Goal: Task Accomplishment & Management: Use online tool/utility

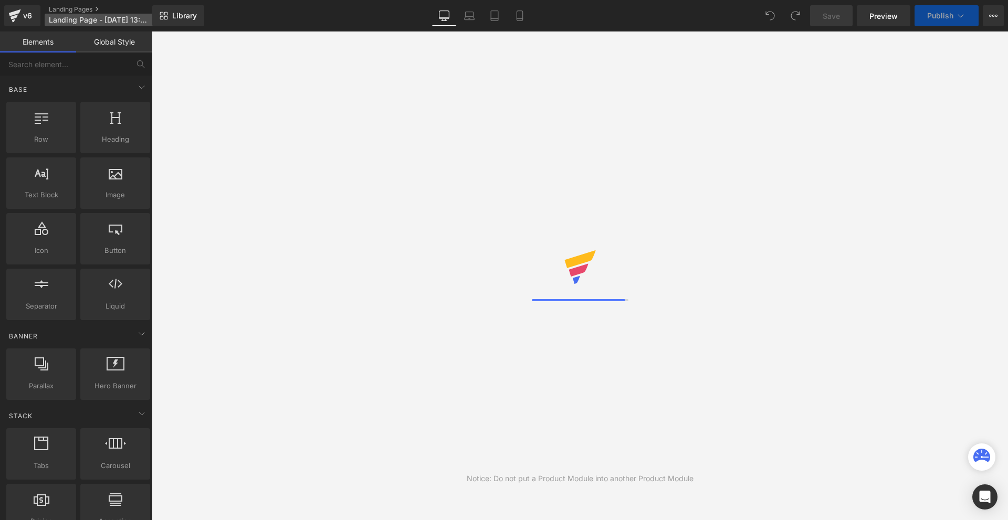
click at [114, 19] on span "Landing Page - Aug 29, 13:30:21" at bounding box center [99, 20] width 101 height 8
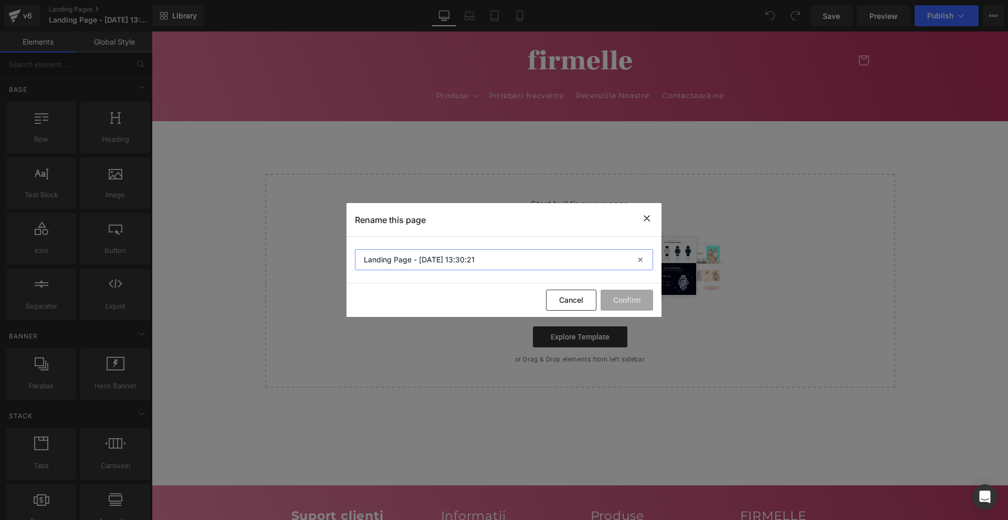
click at [433, 267] on input "Landing Page - Aug 29, 13:30:21" at bounding box center [504, 259] width 298 height 21
type input "NEW HORMONAL & WINTER PP"
click at [647, 300] on button "Confirm" at bounding box center [627, 300] width 53 height 21
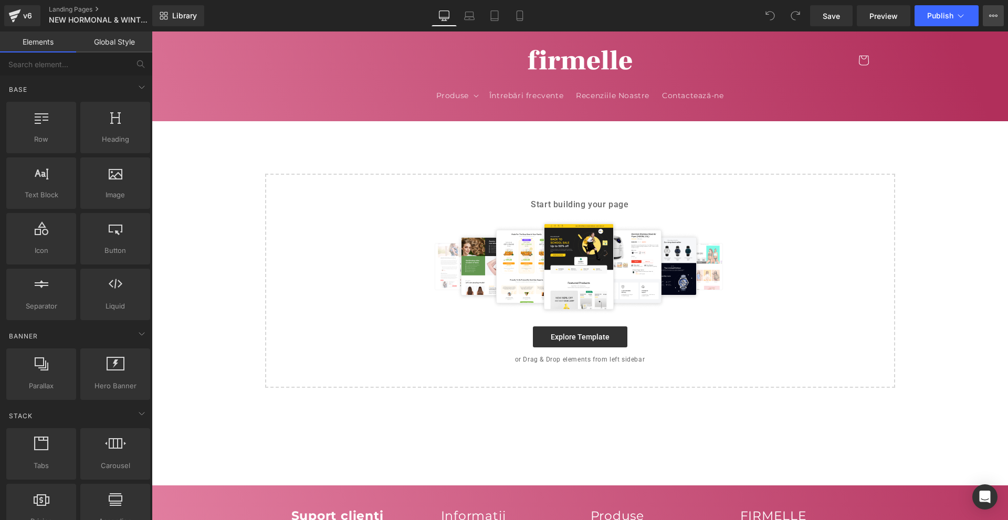
click at [997, 8] on button "View Live Page View with current Template Save Template to Library Schedule Pub…" at bounding box center [993, 15] width 21 height 21
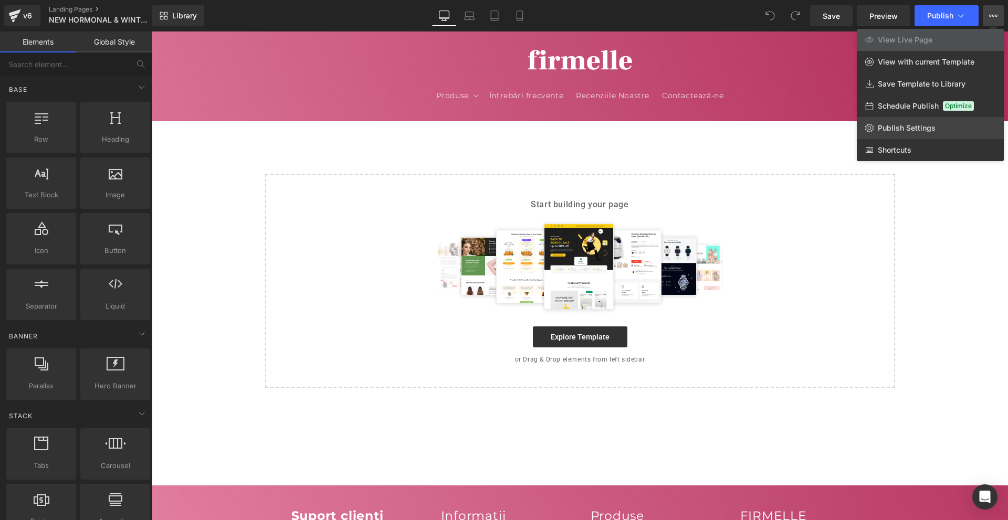
click at [915, 132] on span "Publish Settings" at bounding box center [907, 127] width 58 height 9
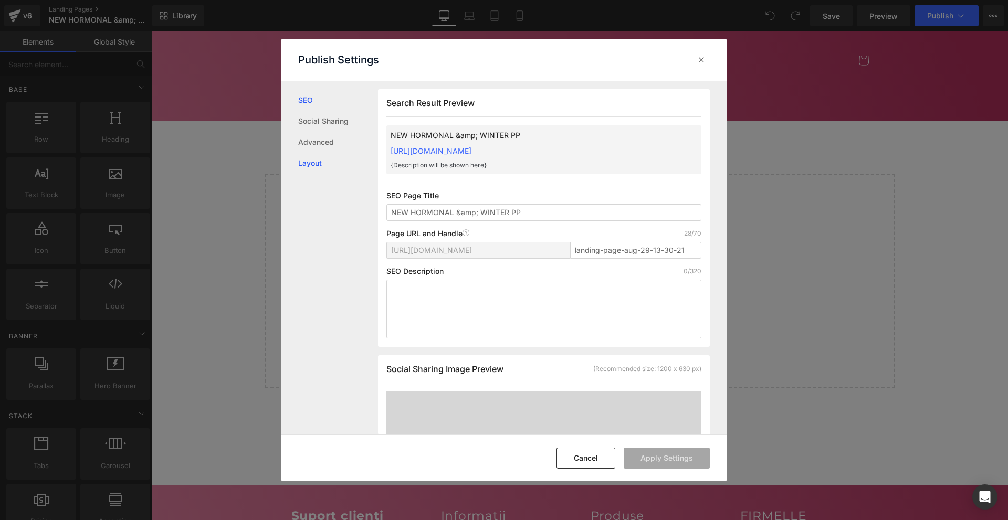
click at [331, 153] on link "Layout" at bounding box center [338, 163] width 80 height 21
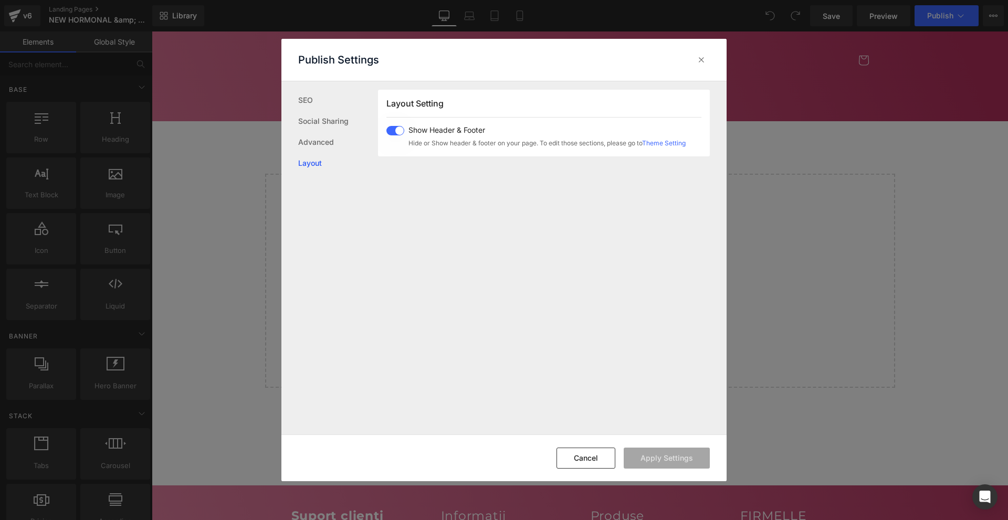
click at [396, 132] on span at bounding box center [396, 130] width 18 height 9
drag, startPoint x: 691, startPoint y: 447, endPoint x: 691, endPoint y: 453, distance: 5.8
click at [691, 452] on div "Cancel Apply Settings" at bounding box center [503, 458] width 445 height 47
click at [690, 454] on button "Apply Settings" at bounding box center [667, 458] width 86 height 21
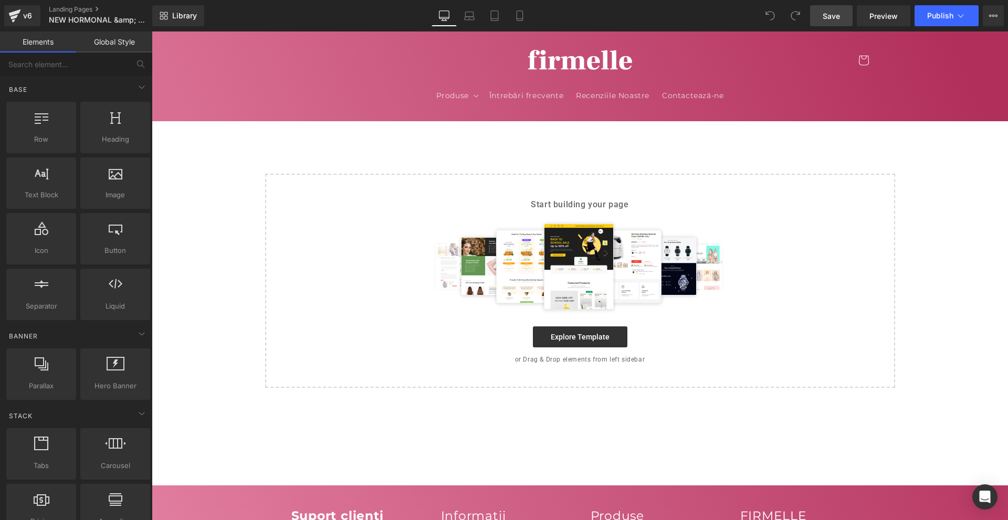
click at [837, 9] on link "Save" at bounding box center [831, 15] width 43 height 21
click at [181, 21] on link "Library" at bounding box center [178, 15] width 52 height 21
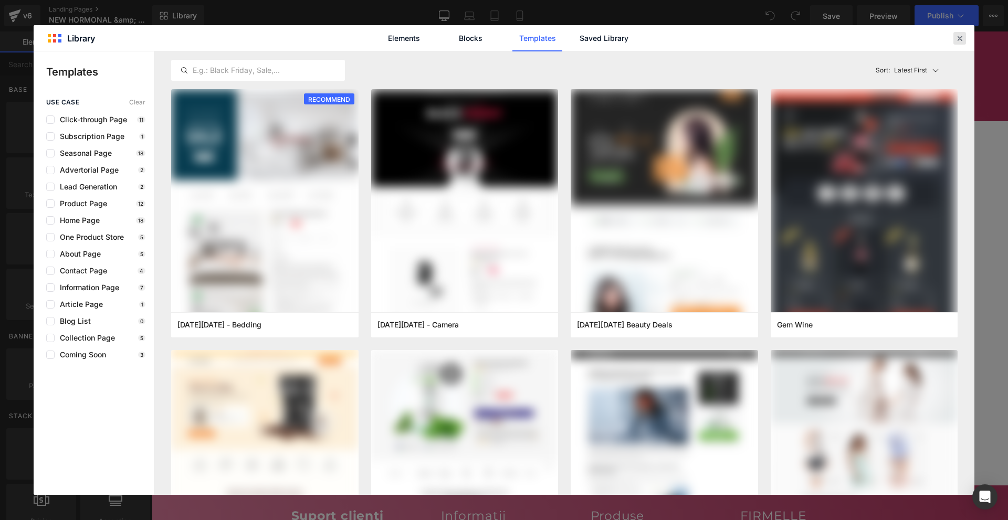
click at [958, 38] on icon at bounding box center [959, 38] width 9 height 9
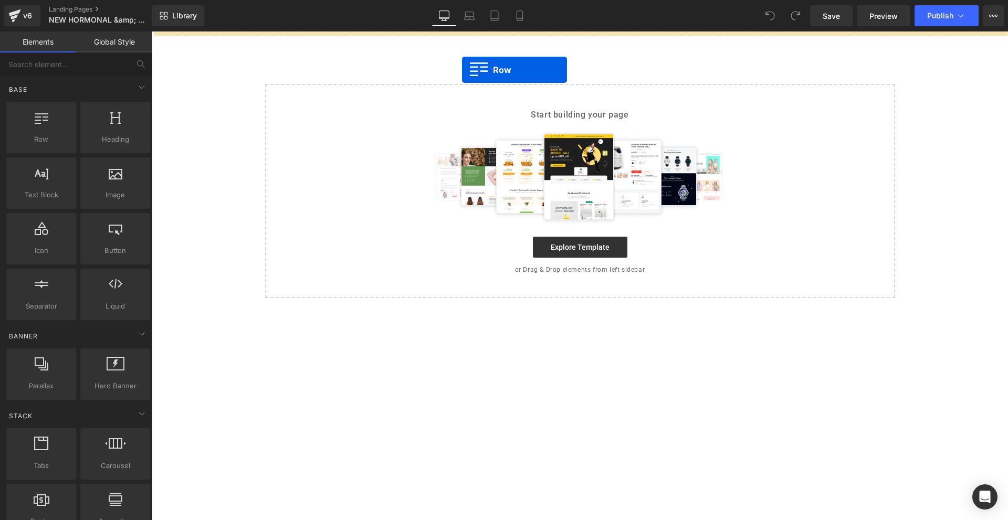
drag, startPoint x: 253, startPoint y: 147, endPoint x: 477, endPoint y: 67, distance: 237.3
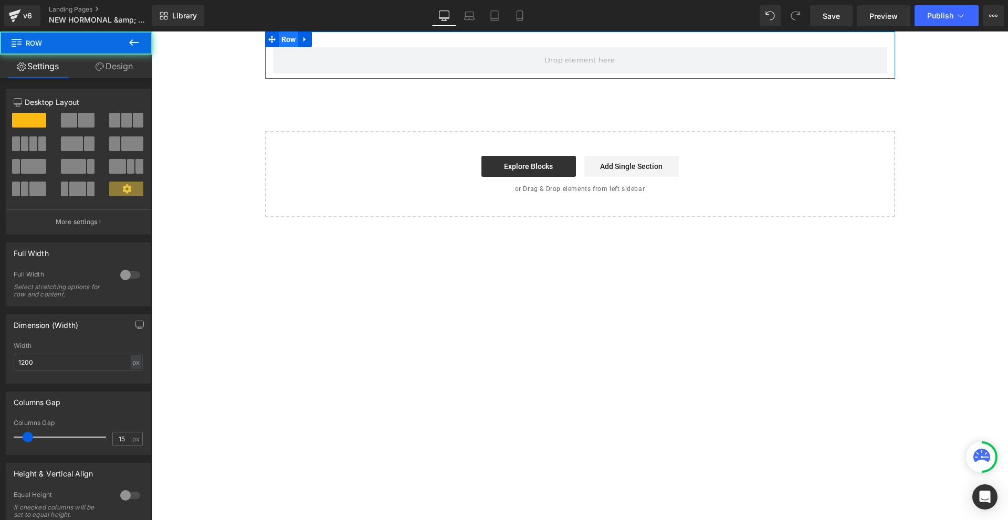
click at [290, 41] on span "Row" at bounding box center [289, 40] width 20 height 16
click at [122, 276] on div at bounding box center [130, 275] width 25 height 17
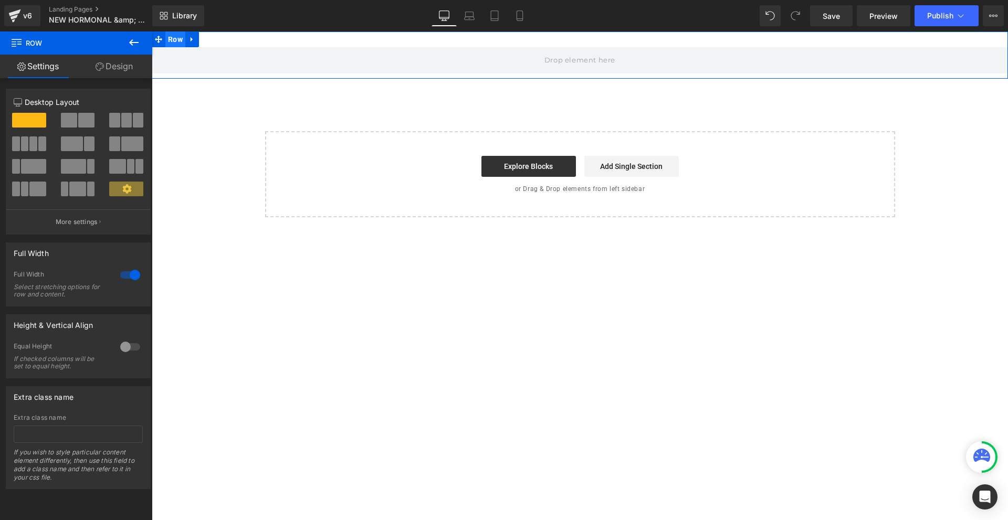
click at [172, 42] on span "Row" at bounding box center [175, 40] width 20 height 16
click at [128, 67] on link "Design" at bounding box center [114, 67] width 76 height 24
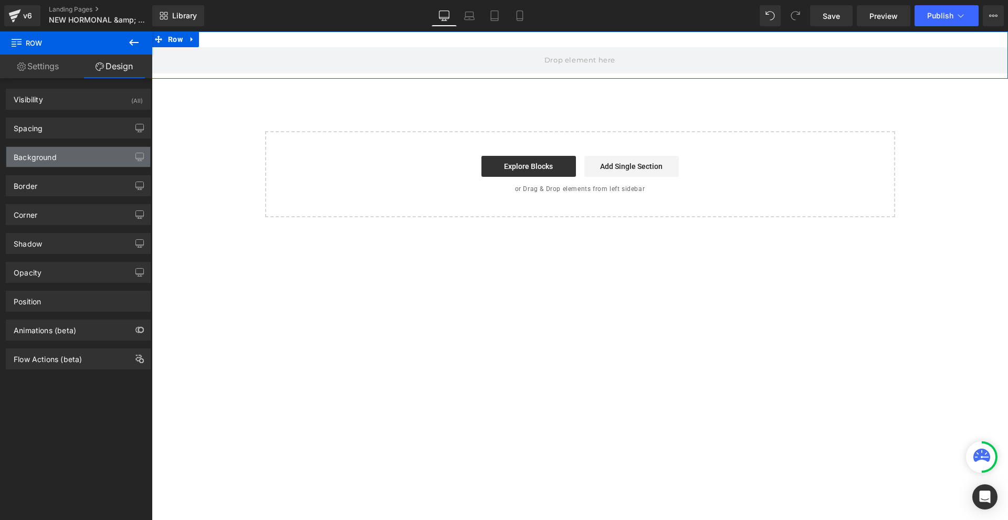
click at [89, 160] on div "Background" at bounding box center [78, 157] width 144 height 20
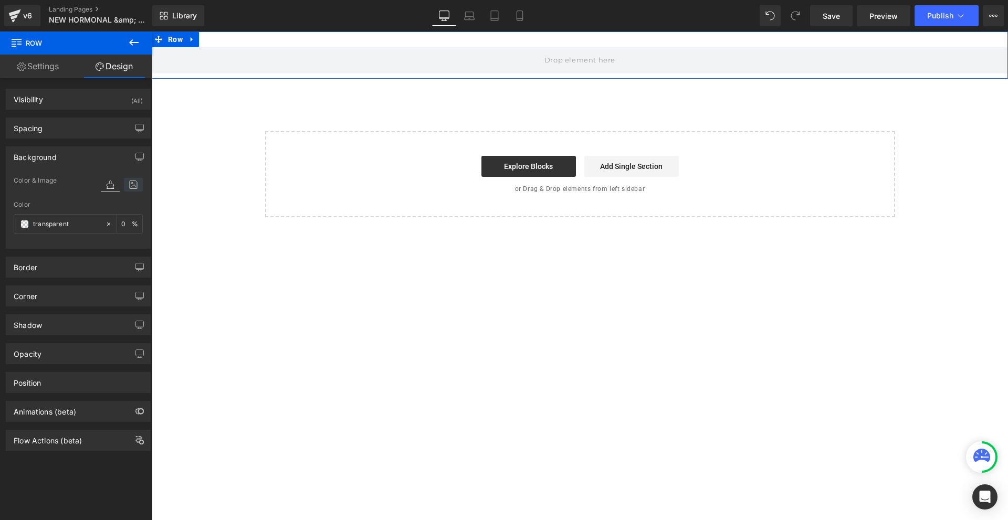
click at [129, 186] on icon at bounding box center [133, 185] width 19 height 14
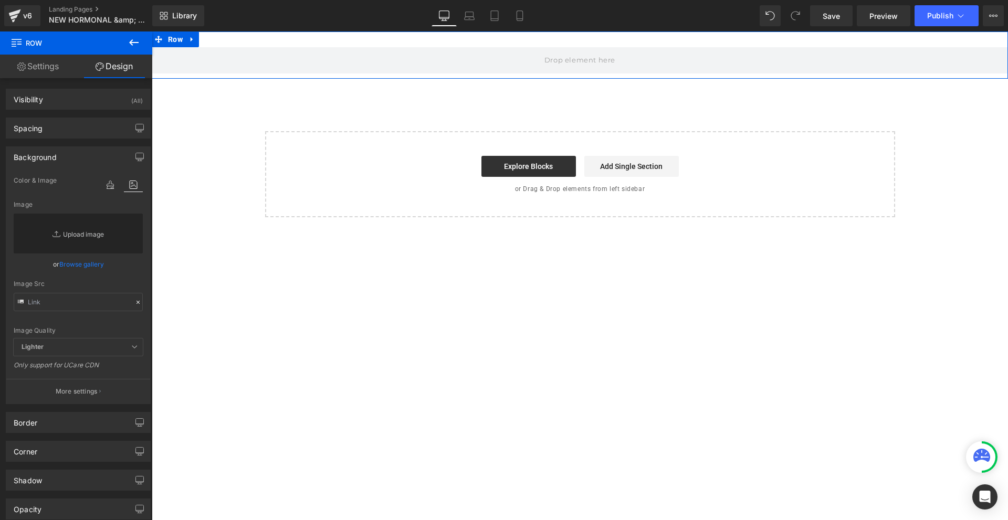
click at [97, 238] on link "Replace Image" at bounding box center [78, 234] width 129 height 40
type input "C:\fakepath\Více než 10 000 šťastných žen! - 2025-08-29T133516.660.png"
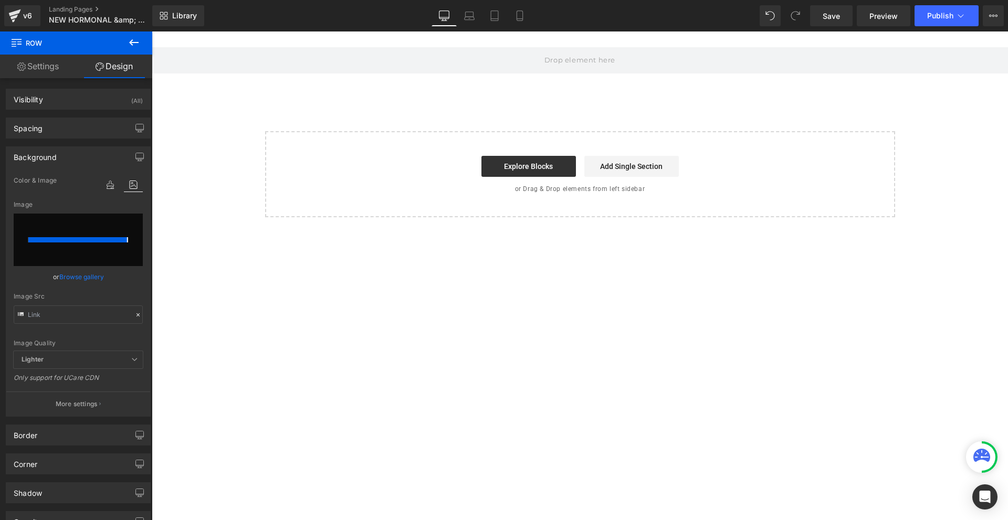
type input "[URL][DOMAIN_NAME]"
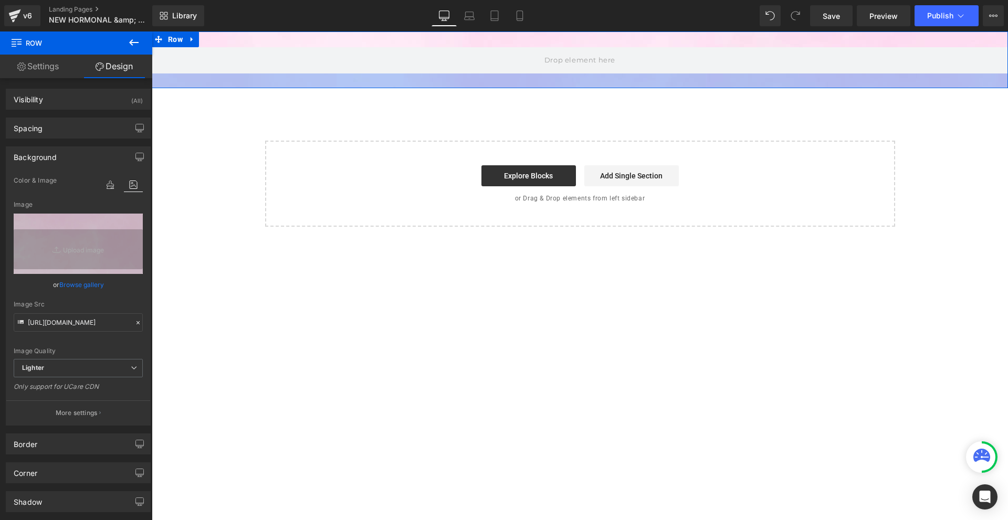
drag, startPoint x: 500, startPoint y: 76, endPoint x: 542, endPoint y: 123, distance: 62.8
click at [500, 88] on div at bounding box center [580, 81] width 856 height 15
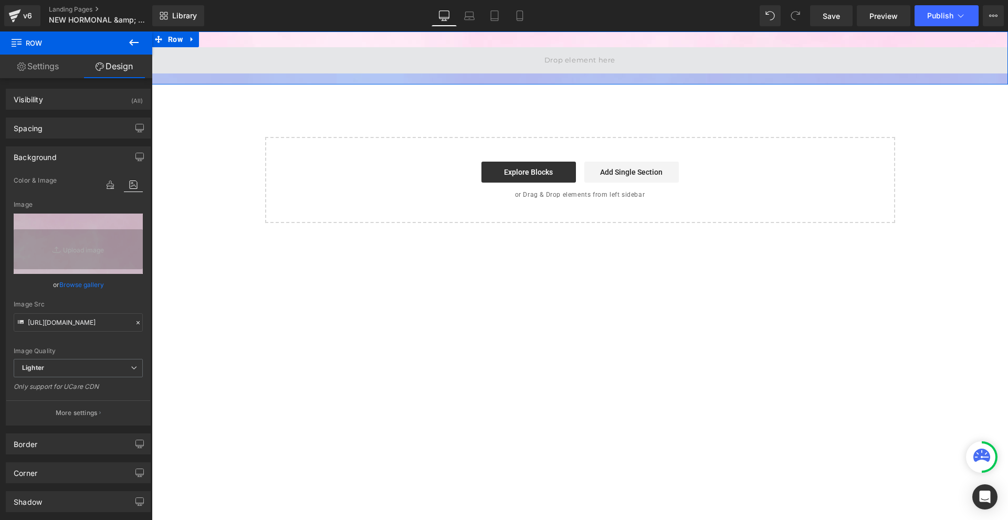
drag, startPoint x: 606, startPoint y: 86, endPoint x: 614, endPoint y: 71, distance: 16.2
click at [614, 72] on div "Row" at bounding box center [580, 58] width 856 height 53
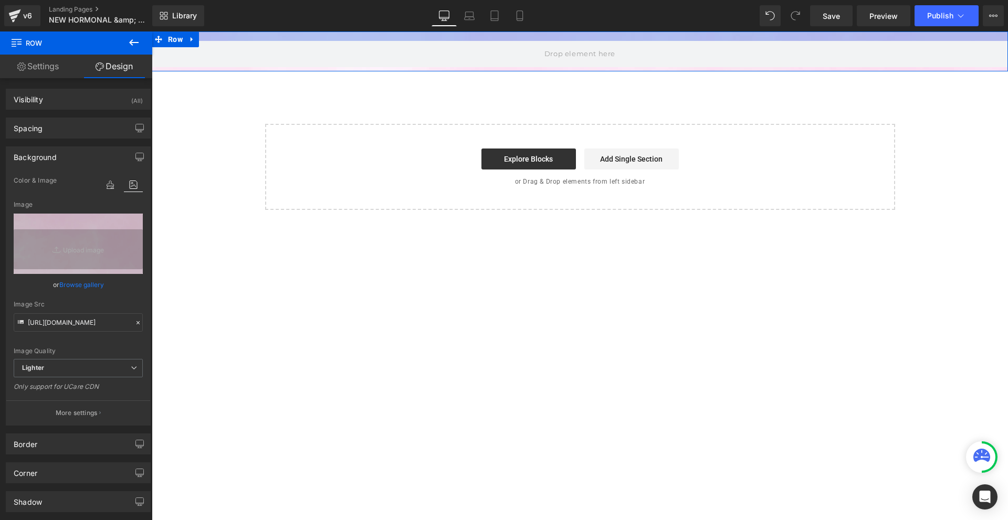
drag, startPoint x: 585, startPoint y: 38, endPoint x: 746, endPoint y: 57, distance: 161.9
click at [594, 32] on html "Row Select your layout" at bounding box center [580, 276] width 856 height 489
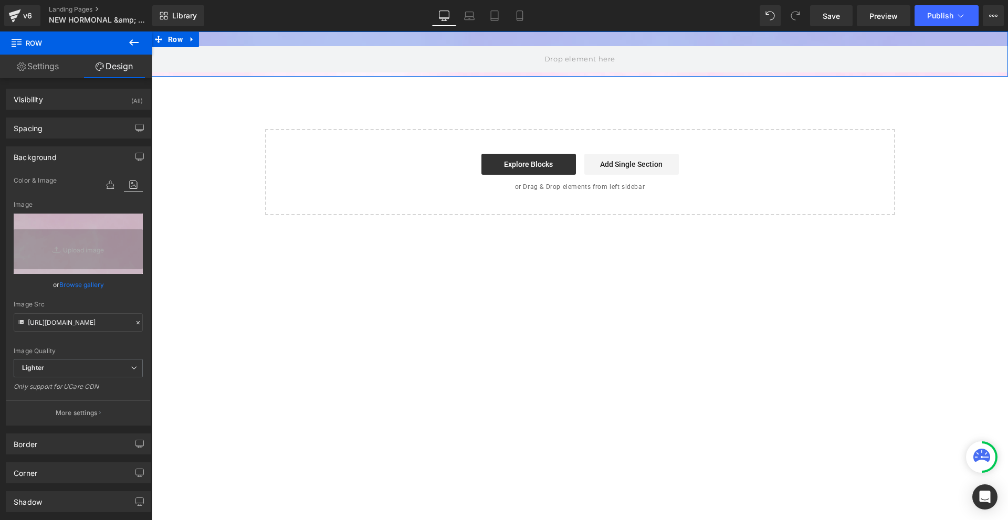
click at [592, 37] on div at bounding box center [580, 39] width 856 height 15
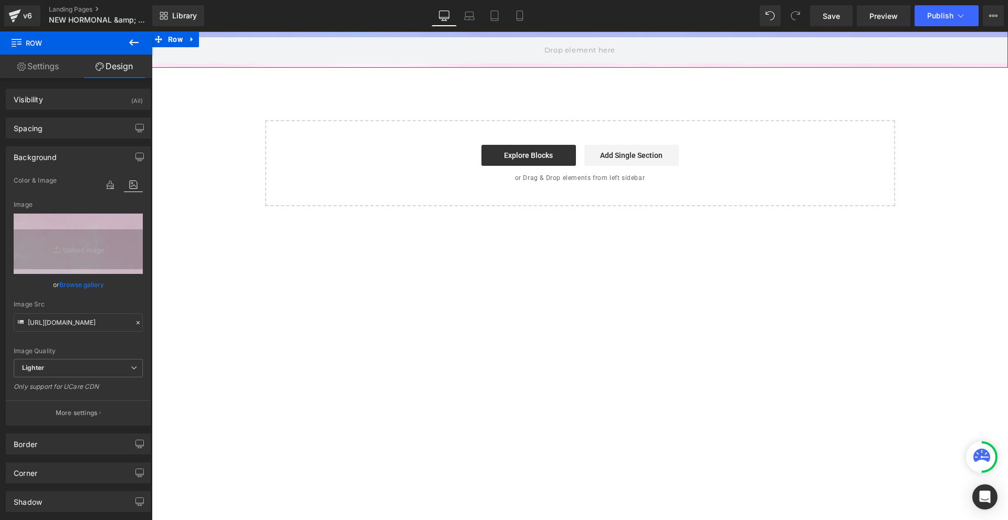
drag, startPoint x: 592, startPoint y: 44, endPoint x: 595, endPoint y: 35, distance: 9.3
click at [595, 35] on div at bounding box center [580, 35] width 856 height 6
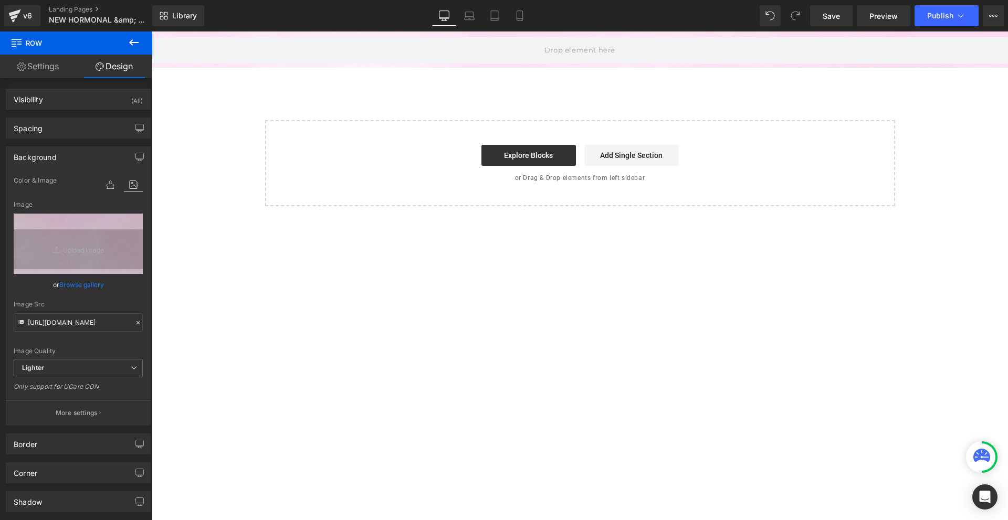
drag, startPoint x: 122, startPoint y: 36, endPoint x: 123, endPoint y: 41, distance: 5.4
click at [123, 36] on button at bounding box center [134, 43] width 37 height 23
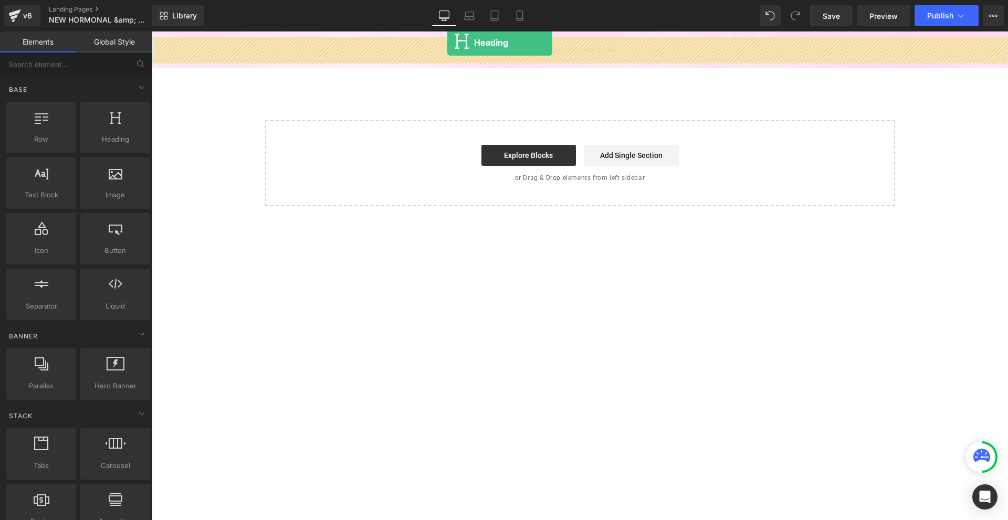
drag, startPoint x: 280, startPoint y: 165, endPoint x: 447, endPoint y: 43, distance: 207.3
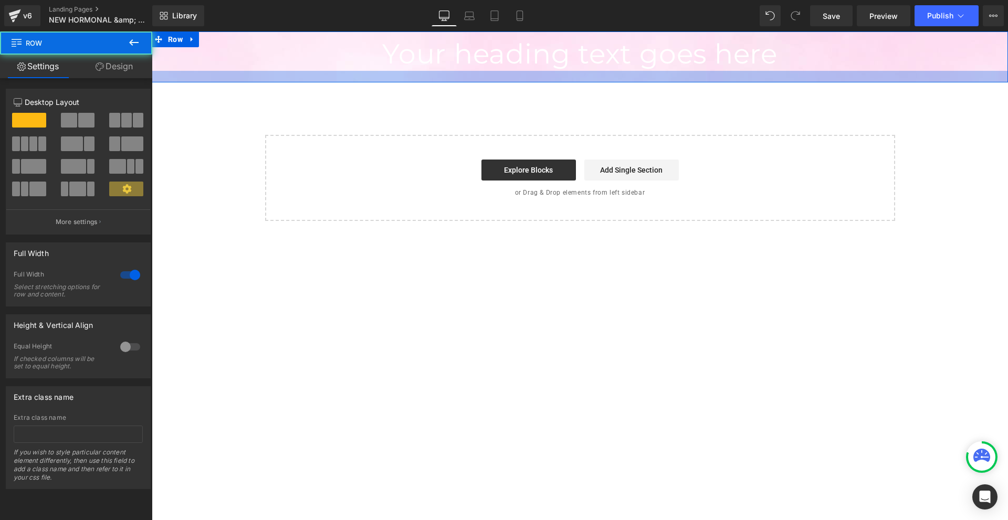
drag, startPoint x: 572, startPoint y: 74, endPoint x: 572, endPoint y: 81, distance: 7.4
click at [572, 81] on div at bounding box center [580, 77] width 856 height 12
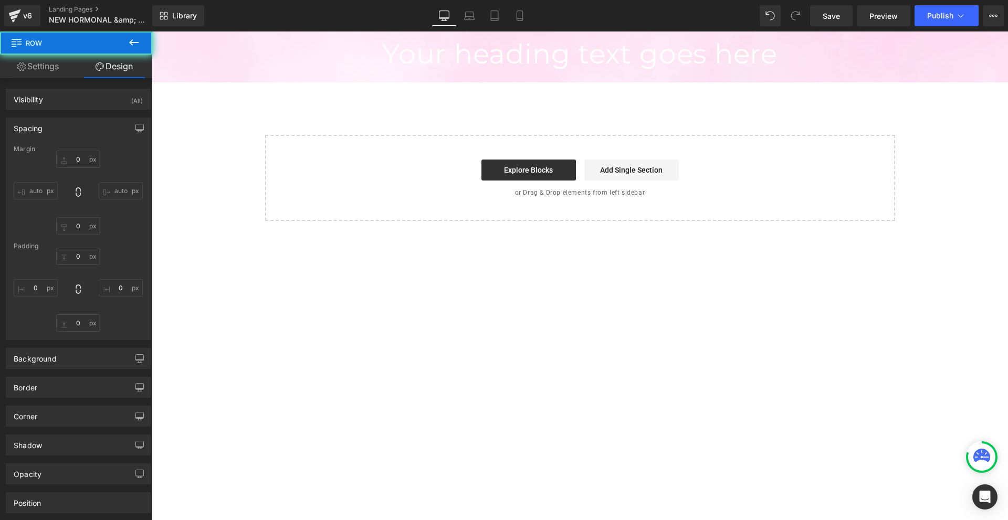
type input "0"
type input "11"
type input "0"
type input "22"
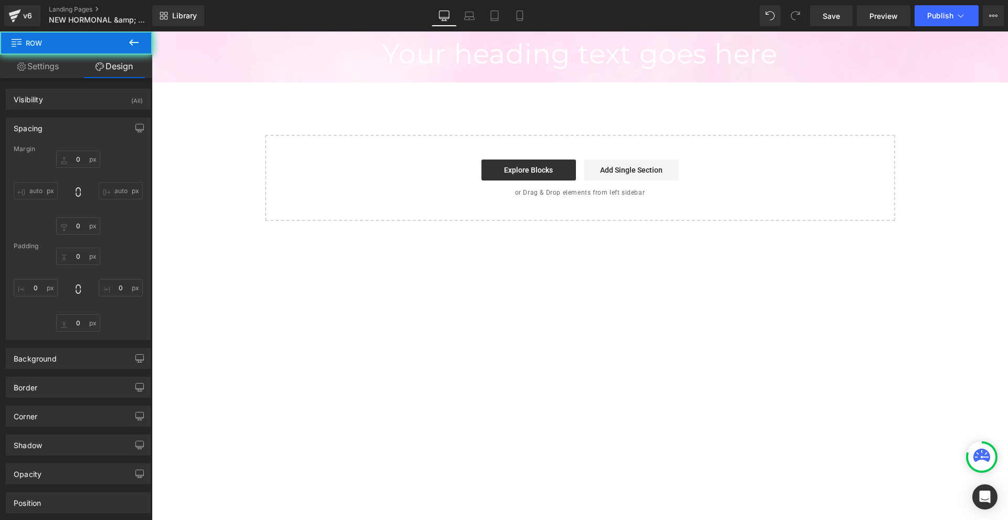
type input "0"
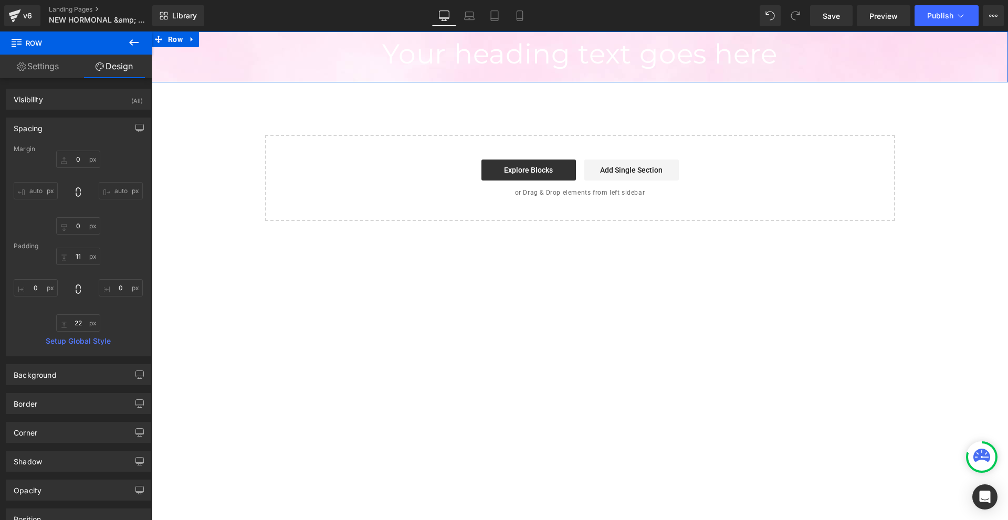
click at [168, 39] on span "Row" at bounding box center [175, 40] width 20 height 16
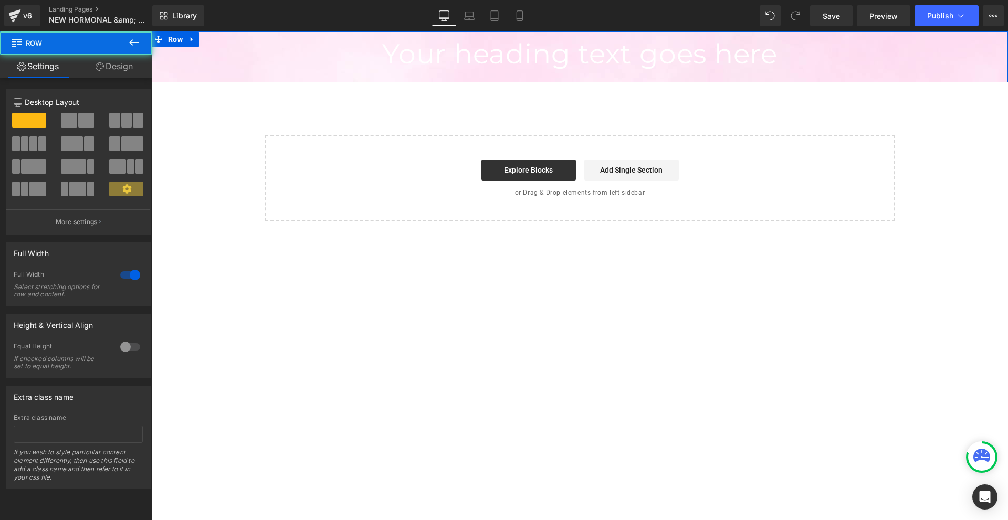
click at [110, 61] on link "Design" at bounding box center [114, 67] width 76 height 24
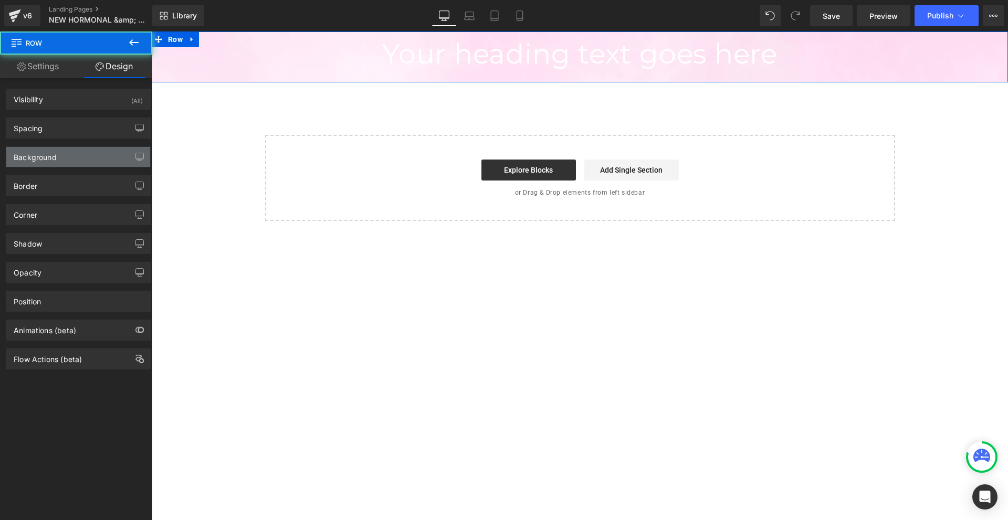
click at [68, 156] on div "Background" at bounding box center [78, 157] width 144 height 20
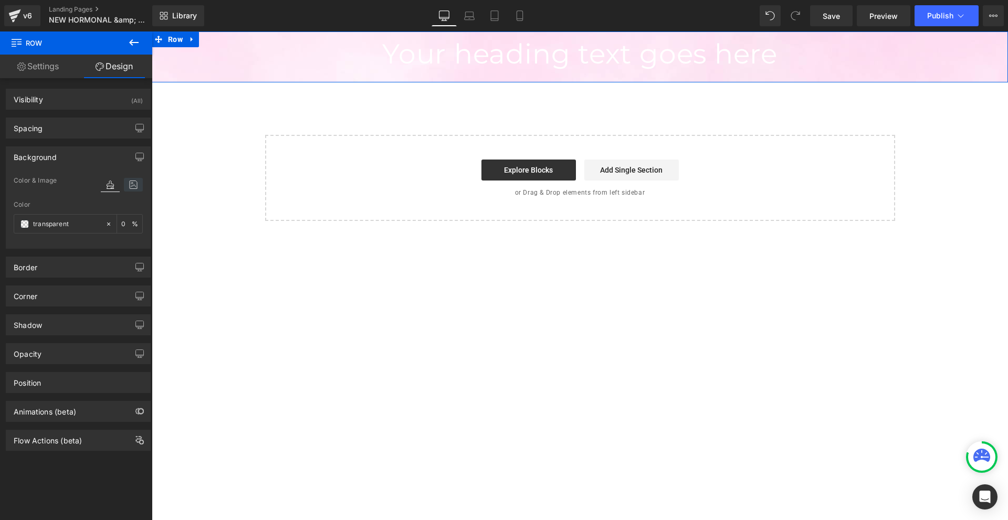
click at [124, 180] on icon at bounding box center [133, 185] width 19 height 14
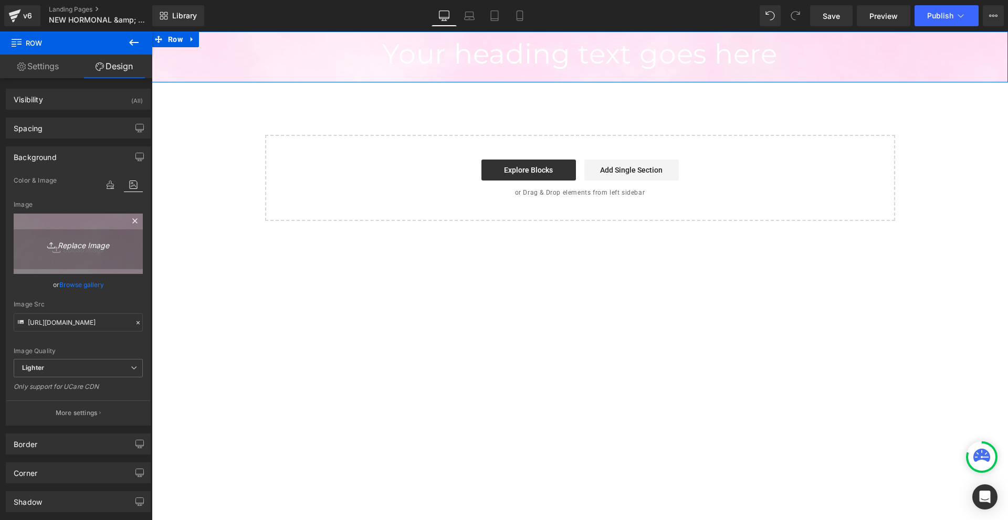
click at [92, 226] on link "Replace Image" at bounding box center [78, 244] width 129 height 60
type input "C:\fakepath\Více než 10 000 šťastných žen! - 2025-08-29T133649.770.png"
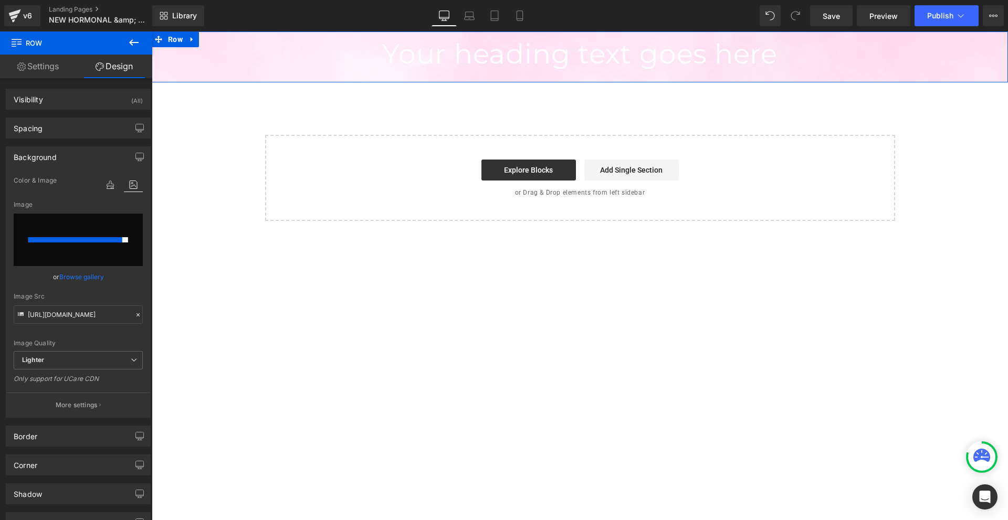
type input "[URL][DOMAIN_NAME]"
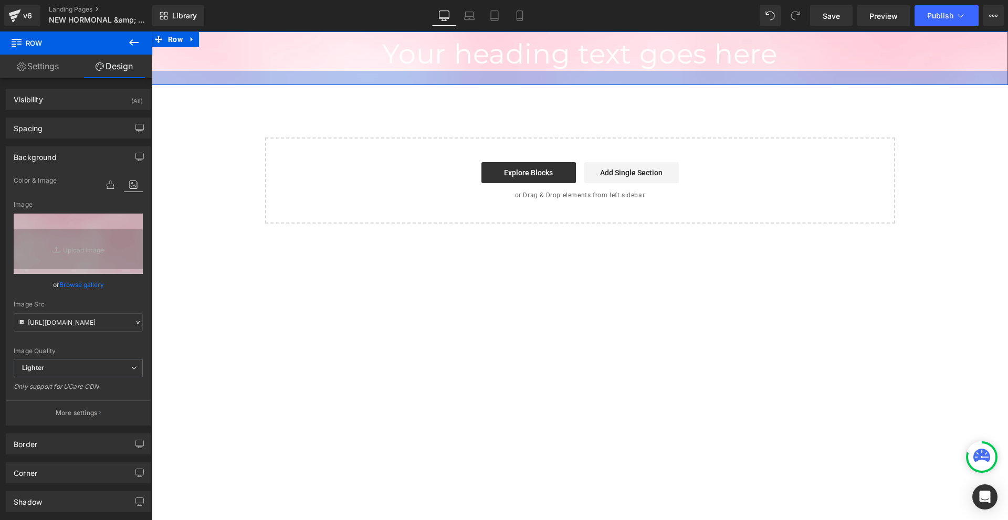
drag, startPoint x: 516, startPoint y: 81, endPoint x: 517, endPoint y: 88, distance: 6.3
click at [517, 85] on div at bounding box center [580, 78] width 856 height 14
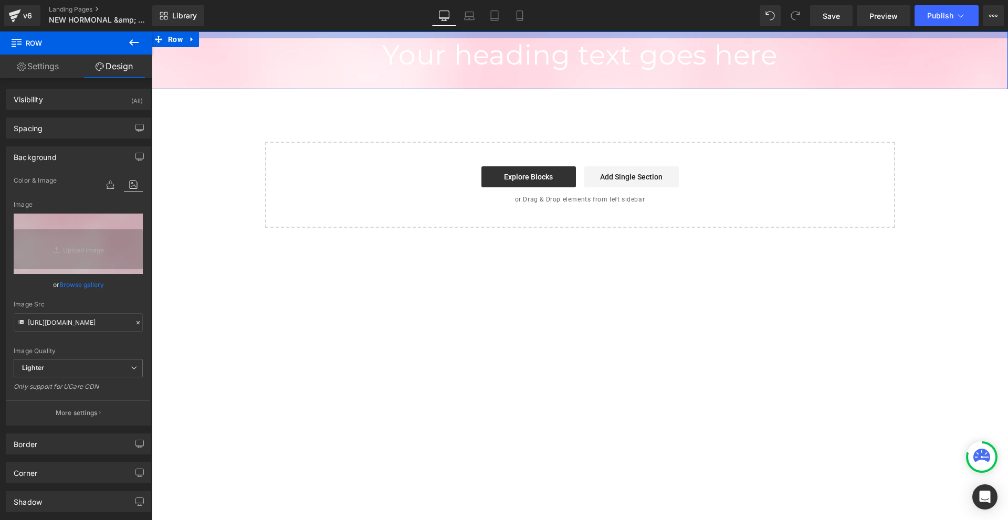
click at [515, 37] on div at bounding box center [580, 35] width 856 height 7
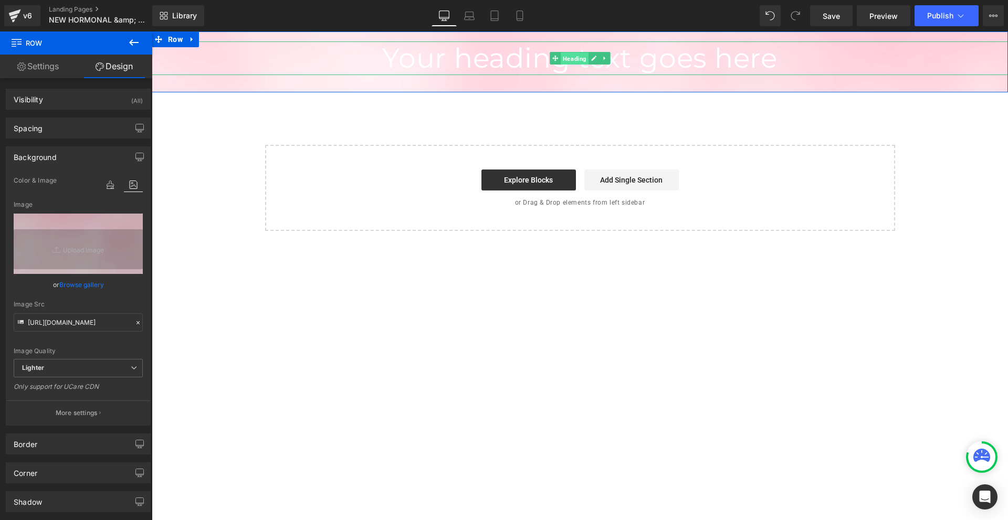
click at [569, 60] on span "Heading" at bounding box center [575, 59] width 28 height 13
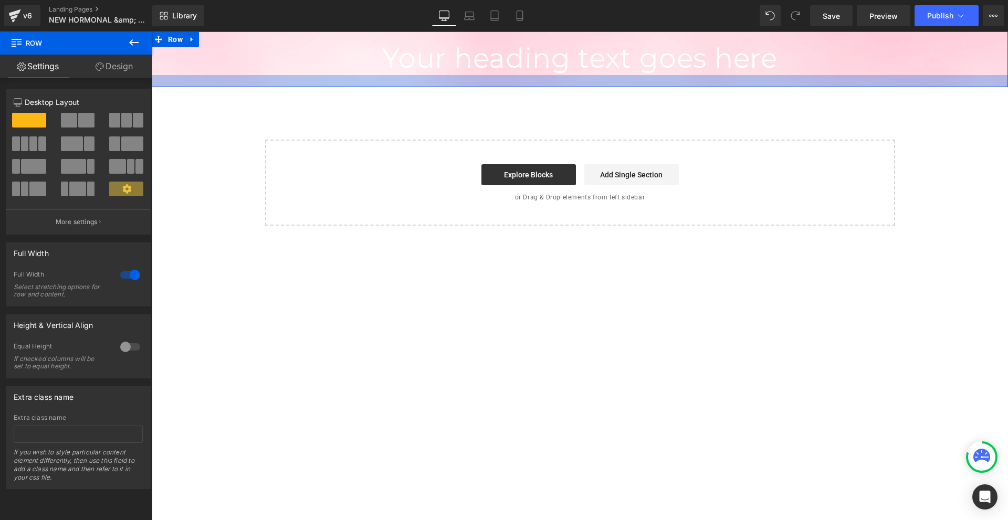
drag, startPoint x: 497, startPoint y: 83, endPoint x: 776, endPoint y: 33, distance: 283.3
click at [498, 82] on div at bounding box center [580, 81] width 856 height 12
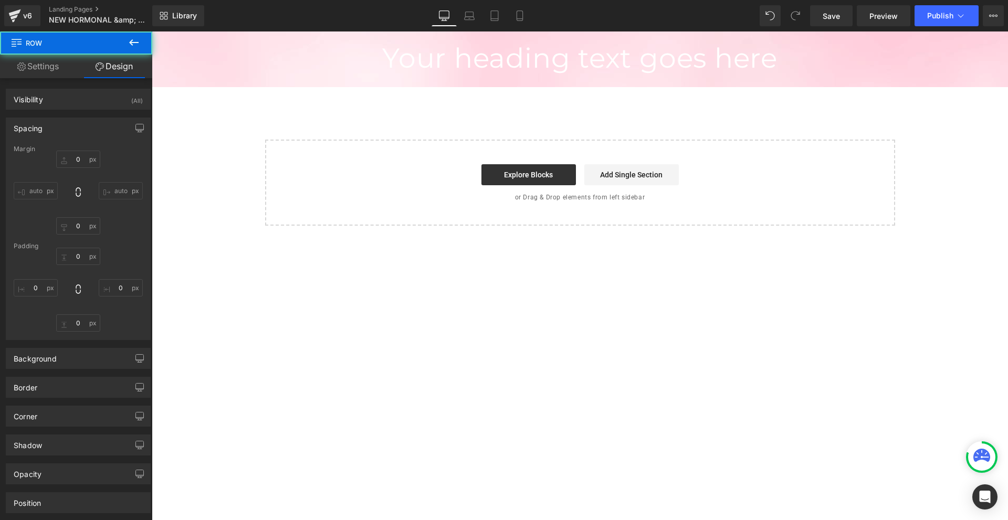
type input "0"
type input "19"
type input "0"
type input "23"
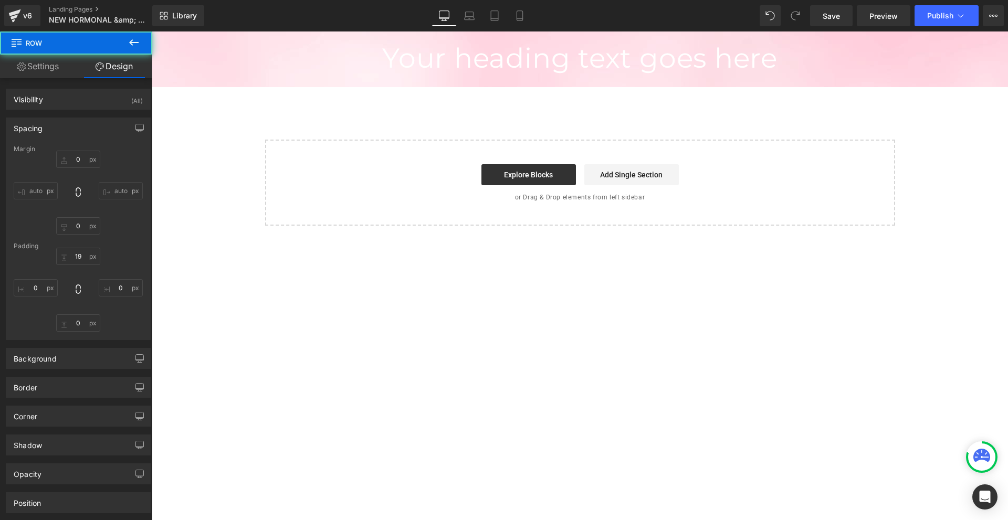
type input "0"
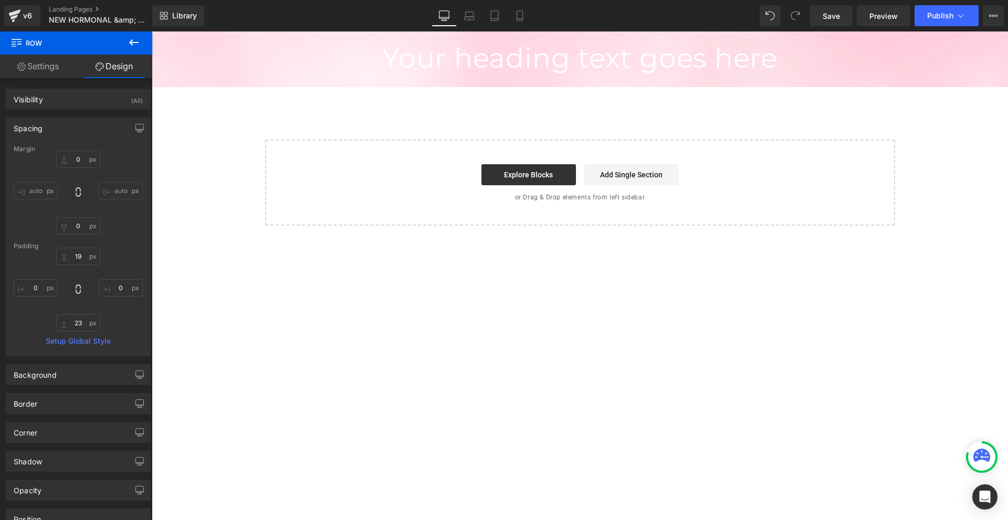
click at [658, 49] on h1 "Your heading text goes here" at bounding box center [580, 58] width 856 height 34
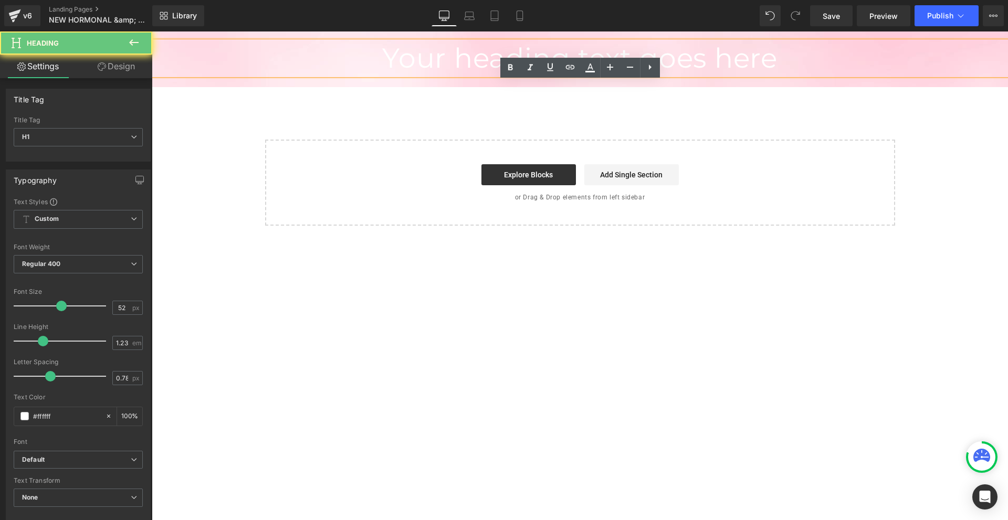
click at [658, 49] on h1 "Your heading text goes here" at bounding box center [580, 58] width 856 height 34
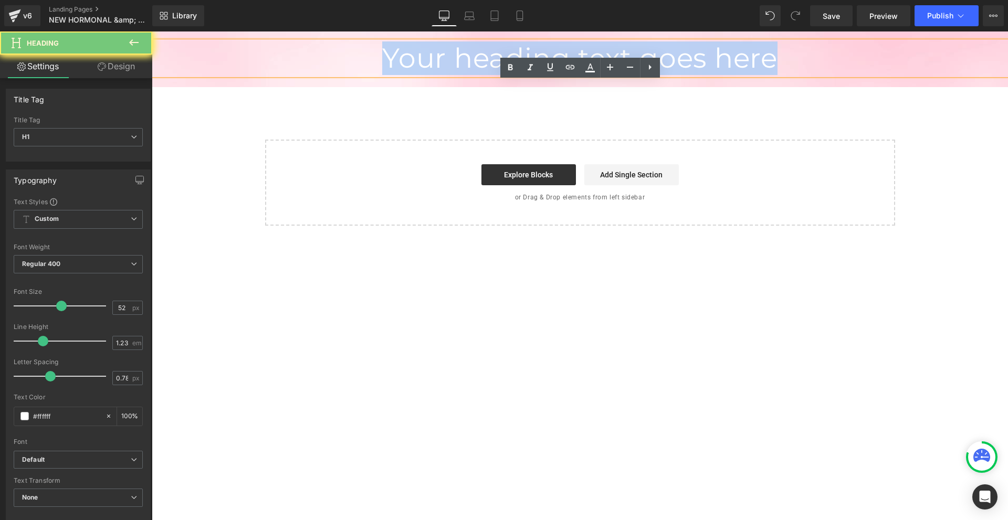
click at [658, 49] on h1 "Your heading text goes here" at bounding box center [580, 58] width 856 height 34
paste div
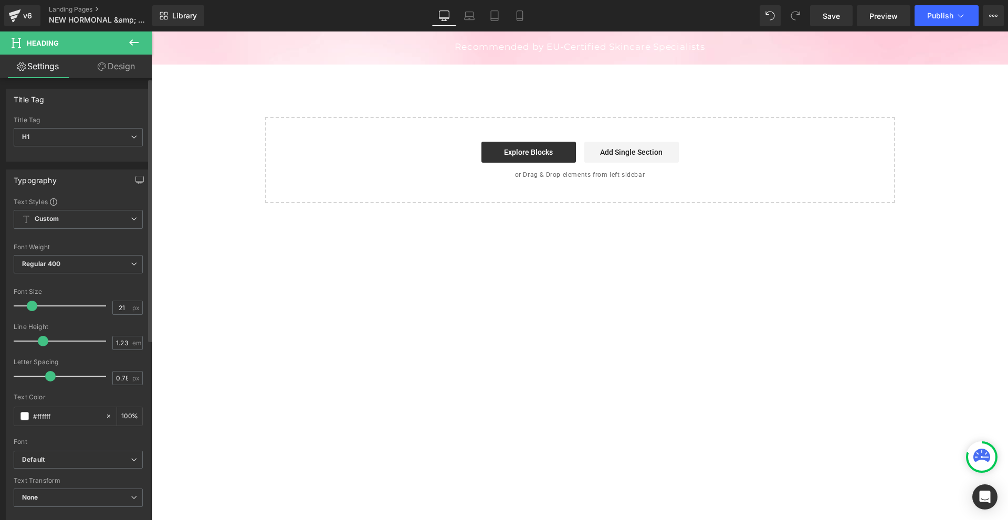
type input "22"
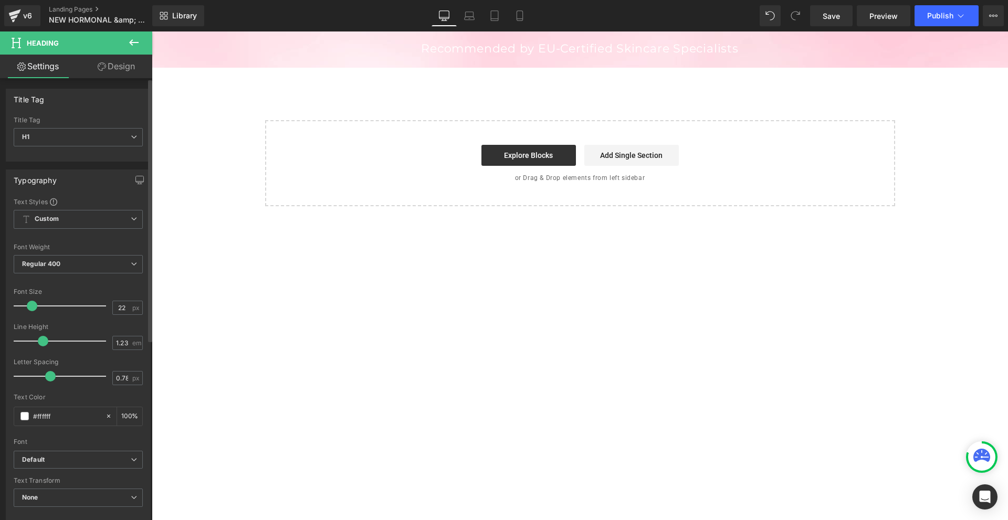
drag, startPoint x: 61, startPoint y: 305, endPoint x: 34, endPoint y: 302, distance: 26.9
click at [34, 302] on span at bounding box center [32, 306] width 11 height 11
type input "-0.1"
drag, startPoint x: 46, startPoint y: 379, endPoint x: 31, endPoint y: 381, distance: 15.4
click at [31, 381] on span at bounding box center [34, 376] width 11 height 11
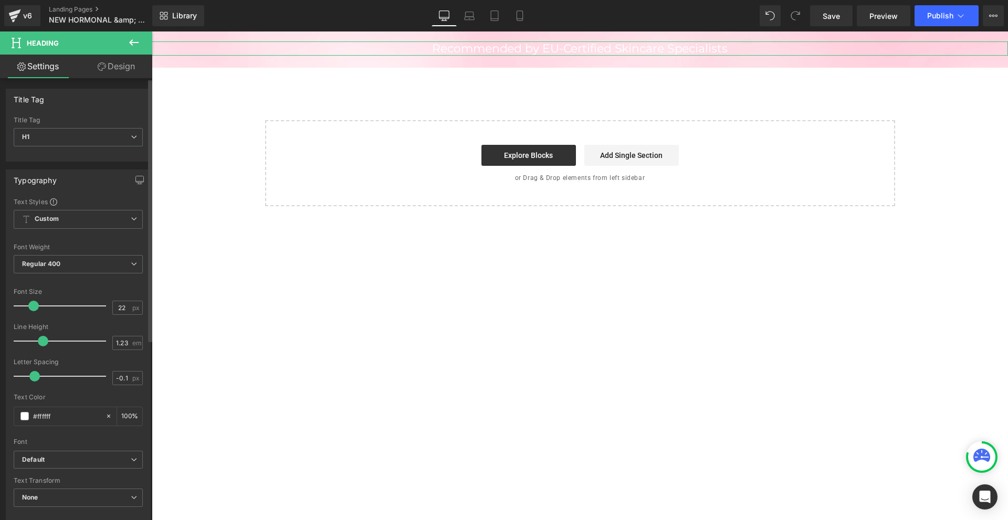
click at [63, 433] on div at bounding box center [78, 435] width 129 height 7
click at [20, 421] on div "#ffffff" at bounding box center [59, 417] width 91 height 18
click at [24, 416] on span at bounding box center [24, 416] width 8 height 8
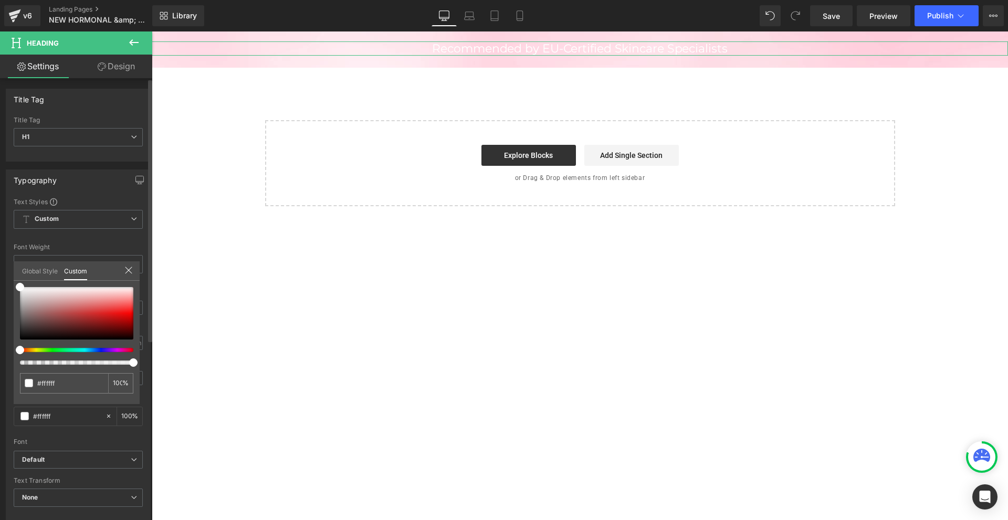
click at [119, 349] on div at bounding box center [72, 350] width 113 height 4
drag, startPoint x: 119, startPoint y: 347, endPoint x: 113, endPoint y: 349, distance: 6.3
click at [113, 349] on div at bounding box center [76, 326] width 113 height 78
click at [120, 354] on div at bounding box center [76, 326] width 113 height 78
type input "#c1006a"
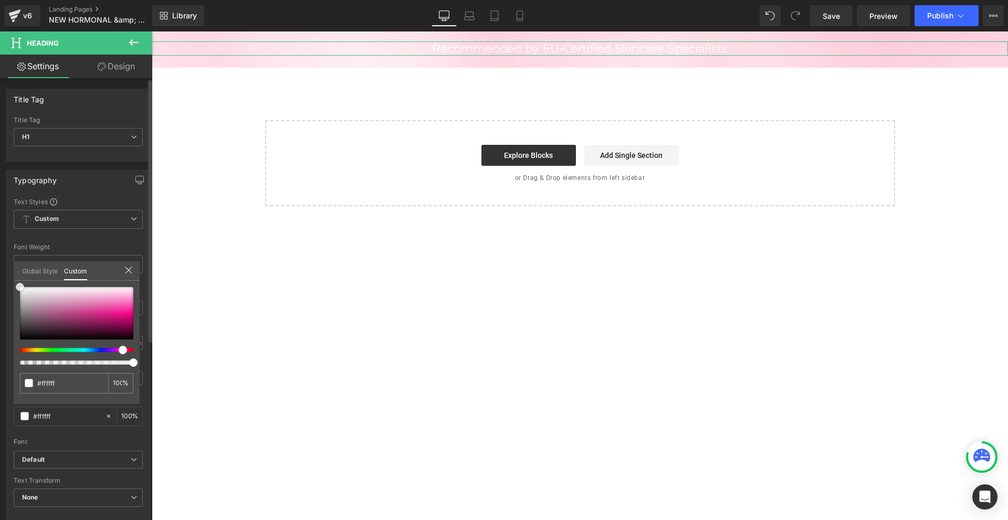
type input "#c1006a"
click at [120, 320] on div at bounding box center [76, 313] width 113 height 53
type input "#b20a66"
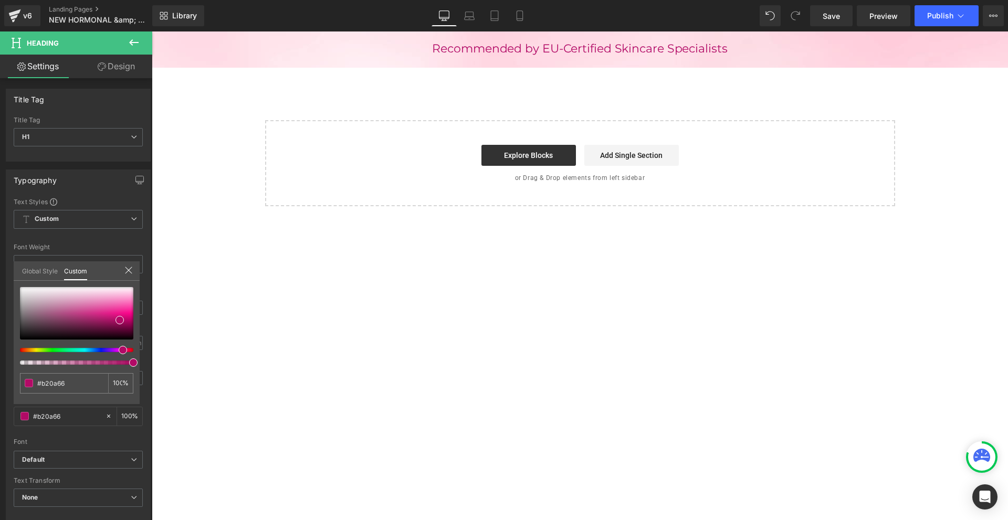
click at [577, 41] on body "Recommended by EU-Certified Skincare Specialists Heading Row Select your layout" at bounding box center [580, 276] width 856 height 489
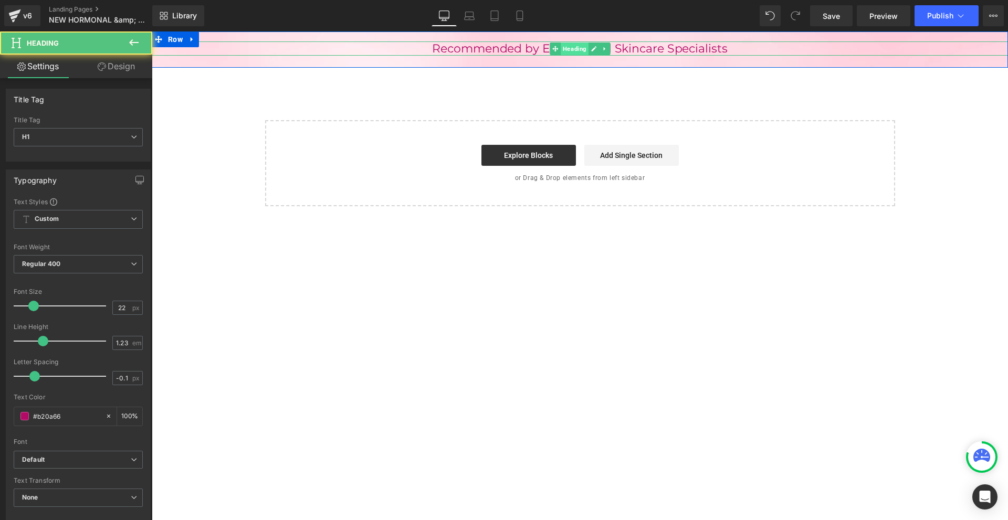
click at [577, 45] on div "Recommended by EU-Certified Skincare Specialists Heading" at bounding box center [580, 48] width 856 height 14
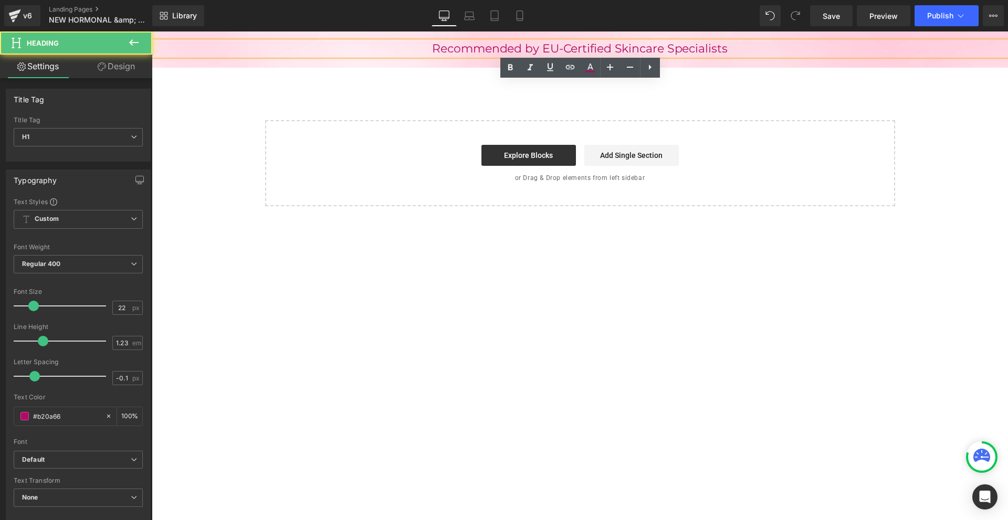
drag, startPoint x: 834, startPoint y: 114, endPoint x: 725, endPoint y: 61, distance: 121.7
click at [832, 111] on div "Recommended by EU-Certified Skincare Specialists Heading Row Select your layout" at bounding box center [580, 127] width 856 height 191
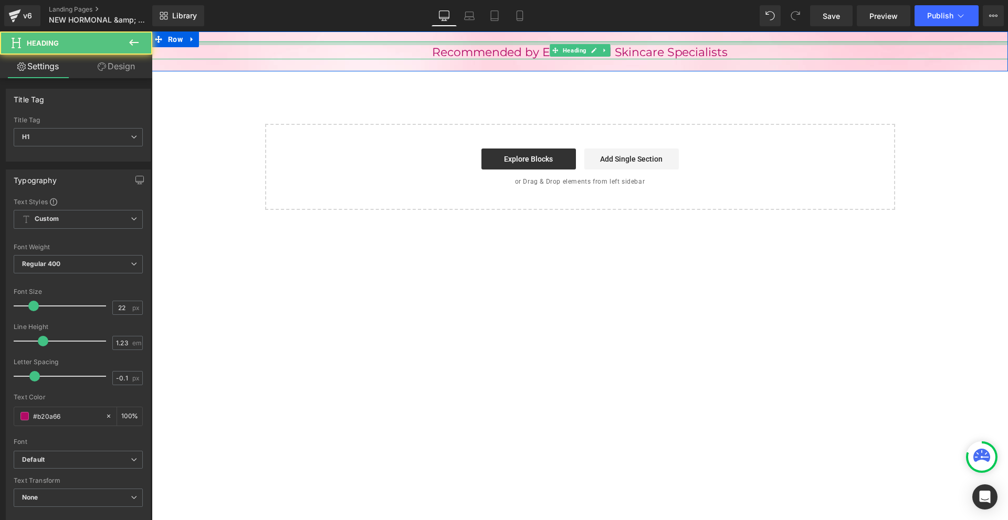
drag, startPoint x: 737, startPoint y: 44, endPoint x: 776, endPoint y: 116, distance: 82.0
click at [739, 47] on div "Recommended by EU-Certified Skincare Specialists Heading" at bounding box center [580, 50] width 856 height 18
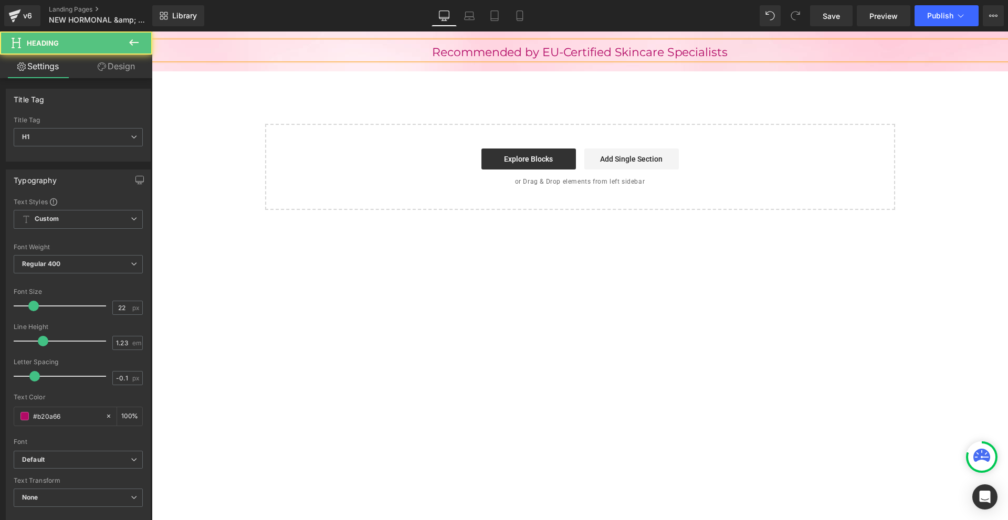
click at [777, 116] on div "Recommended by EU-Certified Skincare Specialists Heading Row Select your layout" at bounding box center [580, 129] width 856 height 194
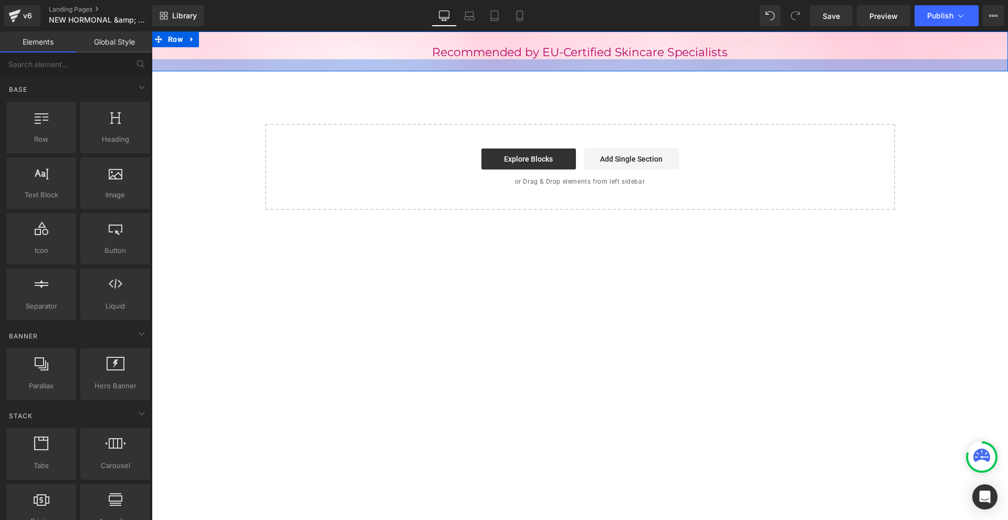
click at [493, 57] on div "Recommended by EU-Certified Skincare Specialists Heading" at bounding box center [580, 50] width 856 height 18
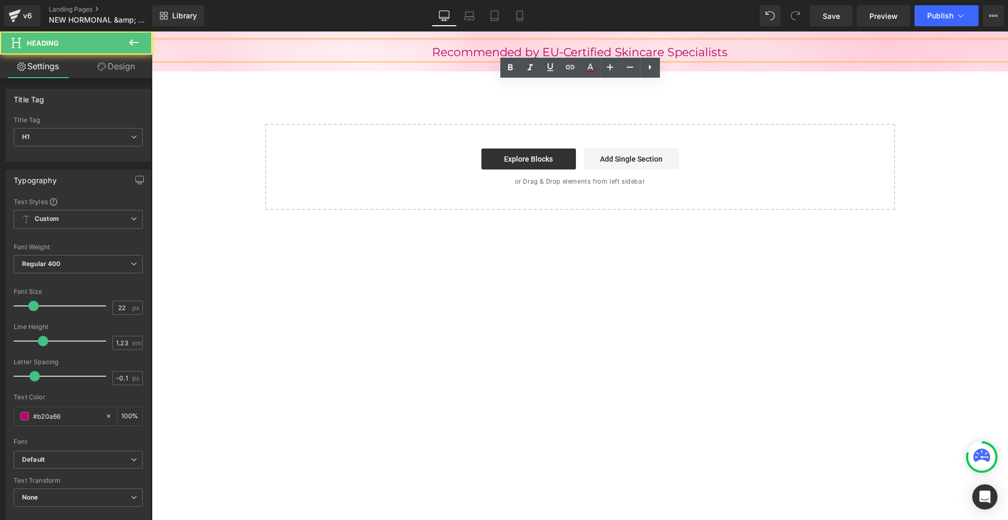
click at [493, 57] on div "Recommended by EU-Certified Skincare Specialists Heading" at bounding box center [580, 50] width 856 height 18
click at [493, 57] on h1 "Recommended by EU-Certified Skincare Specialists" at bounding box center [580, 52] width 856 height 14
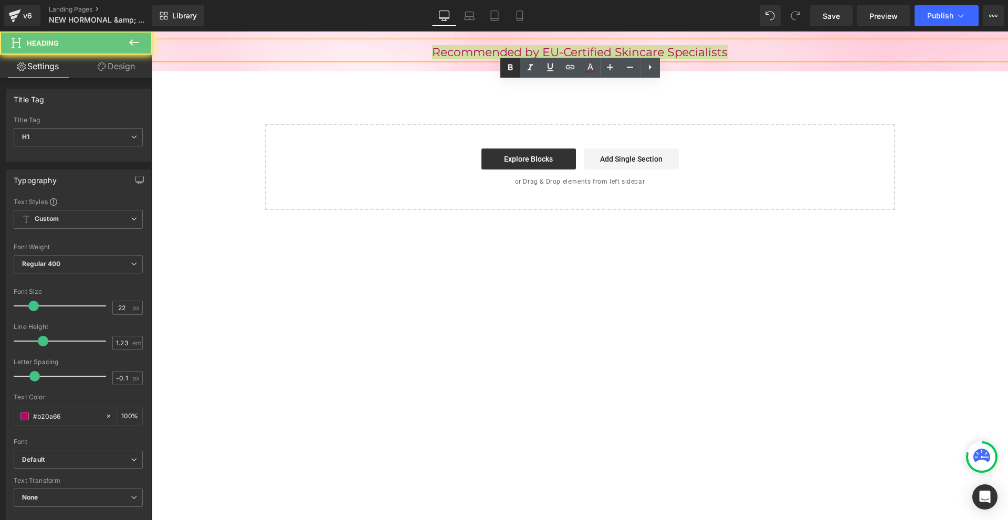
click at [501, 67] on link at bounding box center [510, 68] width 20 height 20
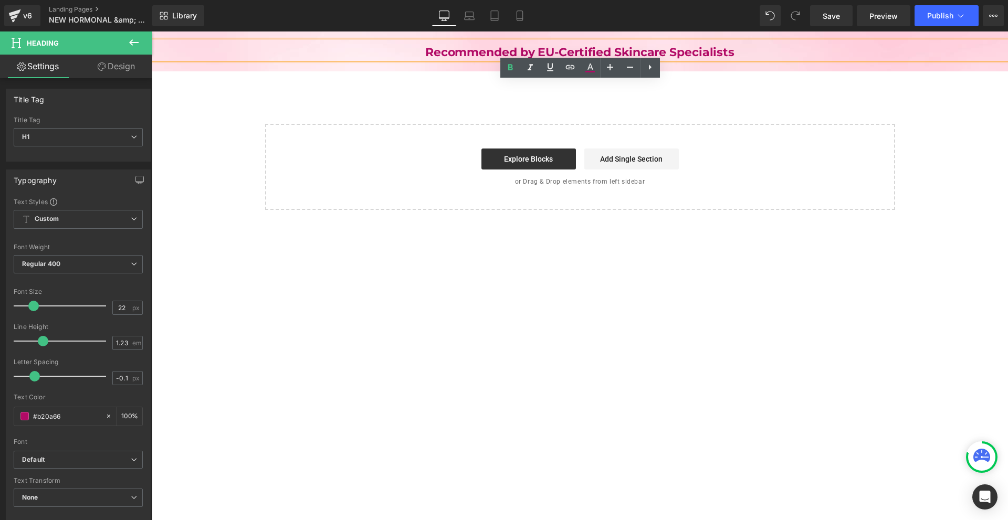
click at [551, 98] on div "Recommended by EU-Certified Skincare Specialists Heading Row Select your layout" at bounding box center [580, 129] width 856 height 194
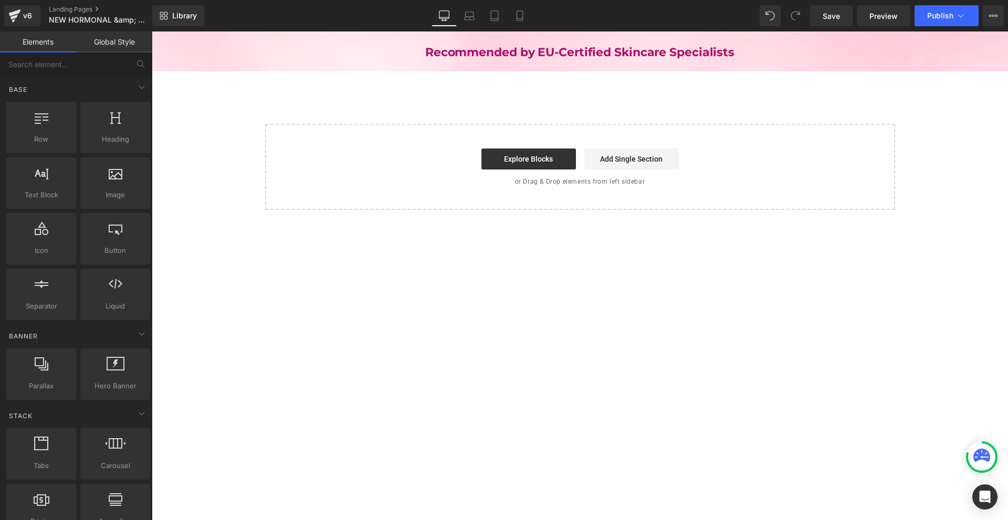
click at [516, 54] on strong "Recommended by EU-Certified Skincare Specialists" at bounding box center [579, 52] width 309 height 14
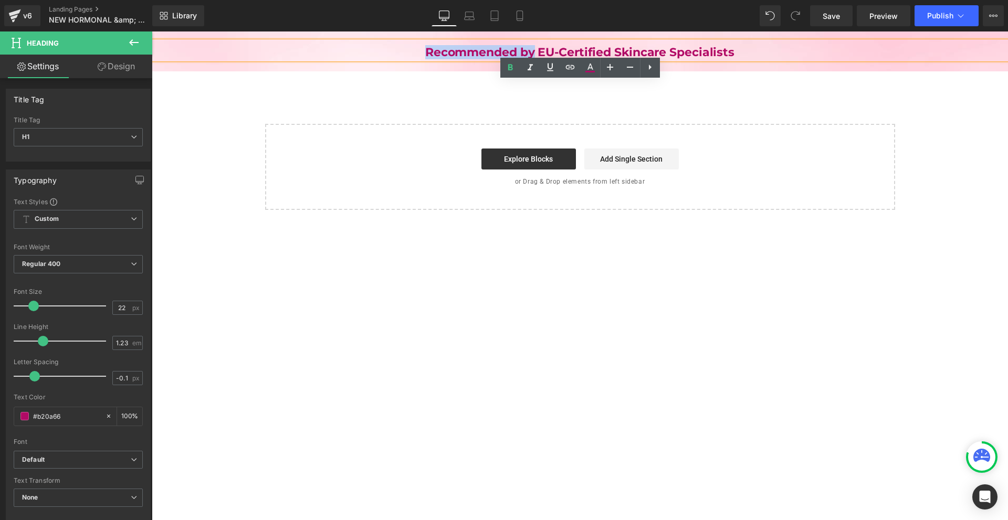
drag, startPoint x: 536, startPoint y: 50, endPoint x: 422, endPoint y: 53, distance: 114.5
click at [422, 53] on h1 "Recommended by EU-Certified Skincare Specialists" at bounding box center [580, 52] width 856 height 14
click at [511, 67] on icon at bounding box center [510, 67] width 5 height 6
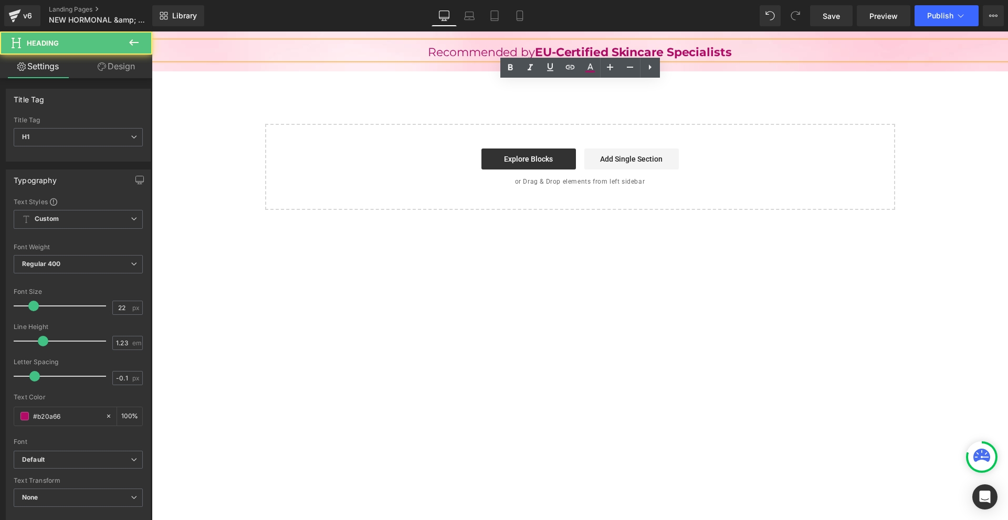
drag, startPoint x: 617, startPoint y: 53, endPoint x: 739, endPoint y: 55, distance: 122.4
click at [747, 50] on h1 "Recommended by EU-Certified Skincare Specialists" at bounding box center [580, 52] width 856 height 14
click at [509, 66] on icon at bounding box center [510, 67] width 5 height 6
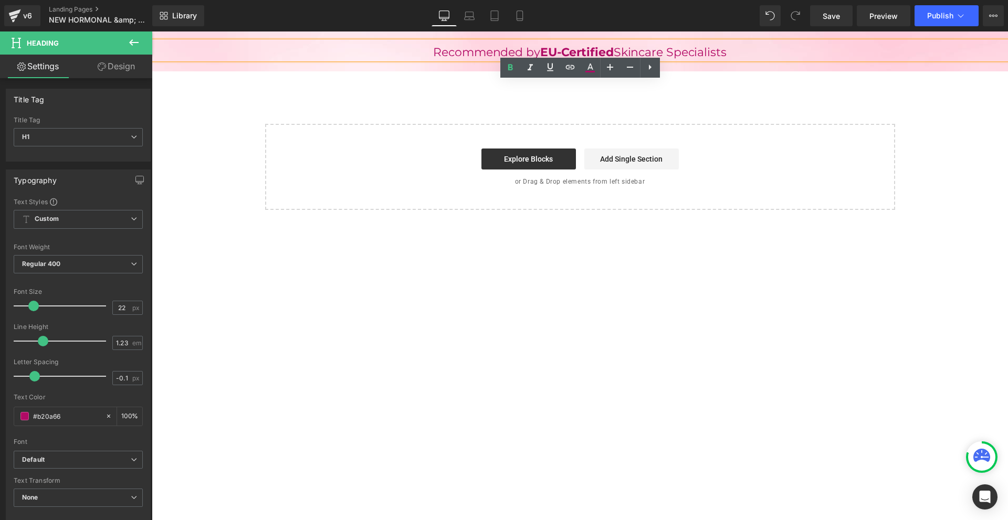
click at [632, 114] on div "Recommended by EU-Certified Skincare Specialists Heading Row Select your layout" at bounding box center [580, 129] width 856 height 194
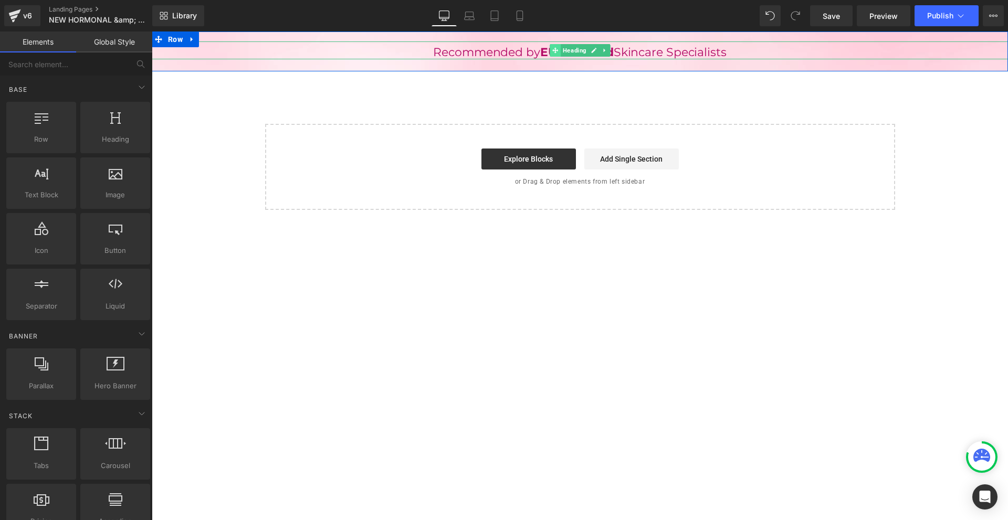
click at [560, 49] on span at bounding box center [555, 50] width 11 height 13
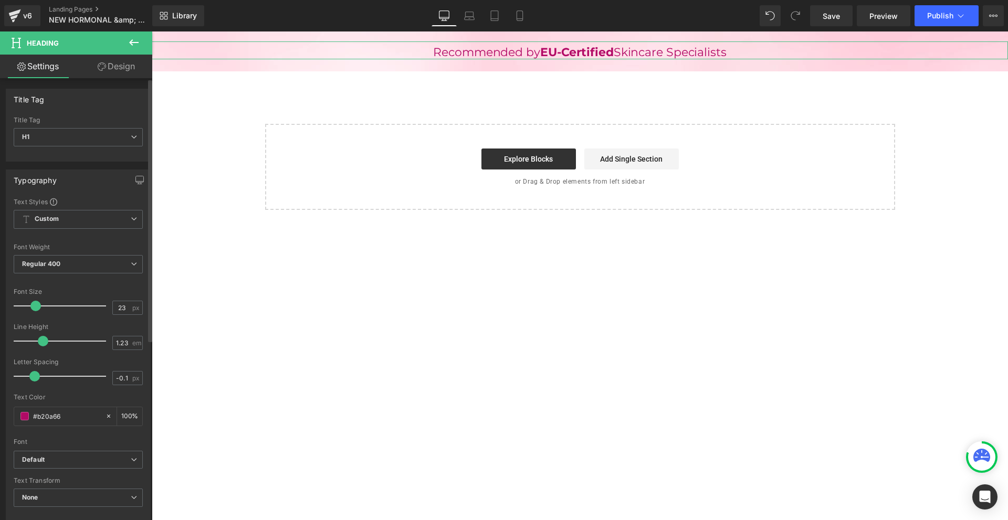
type input "24"
drag, startPoint x: 33, startPoint y: 302, endPoint x: 40, endPoint y: 297, distance: 8.7
click at [35, 301] on span at bounding box center [35, 306] width 11 height 11
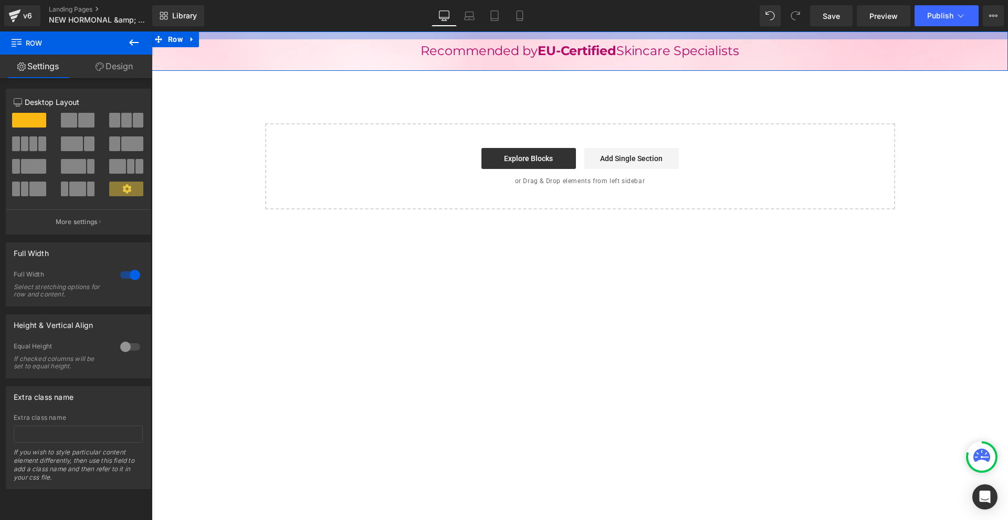
drag, startPoint x: 651, startPoint y: 36, endPoint x: 657, endPoint y: 34, distance: 6.1
click at [657, 34] on div at bounding box center [580, 36] width 856 height 8
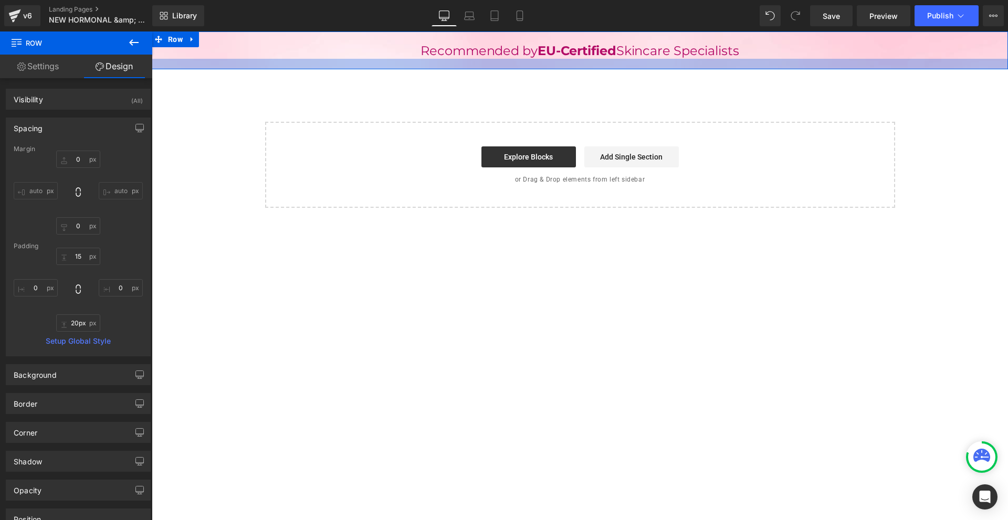
type input "19px"
drag, startPoint x: 653, startPoint y: 68, endPoint x: 659, endPoint y: 66, distance: 5.7
click at [659, 66] on div at bounding box center [580, 64] width 856 height 11
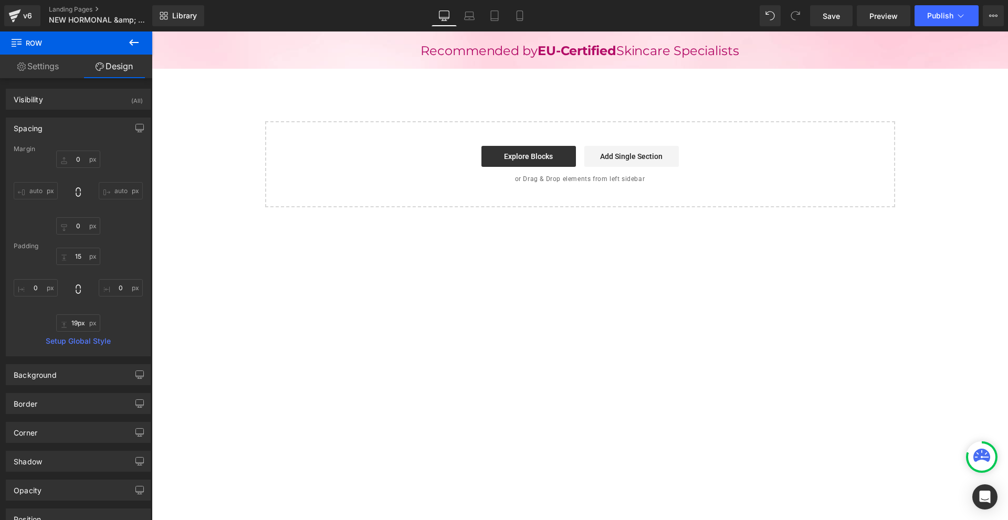
click at [136, 43] on icon at bounding box center [133, 42] width 9 height 6
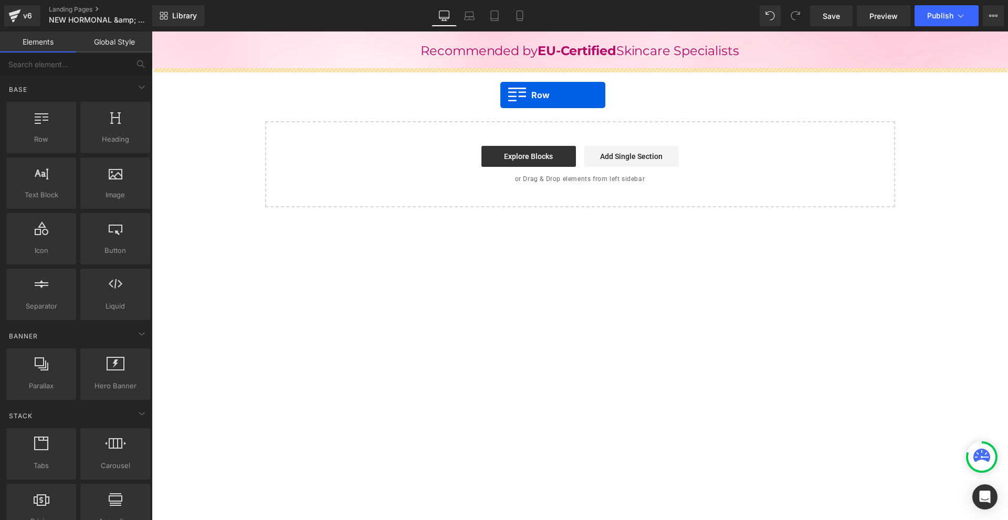
drag, startPoint x: 200, startPoint y: 149, endPoint x: 500, endPoint y: 95, distance: 305.6
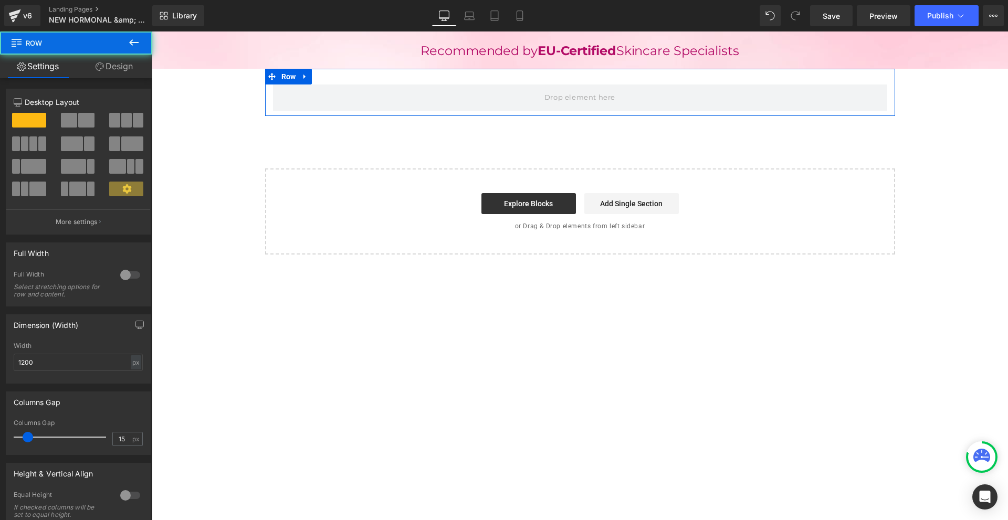
click at [81, 113] on span at bounding box center [86, 120] width 16 height 15
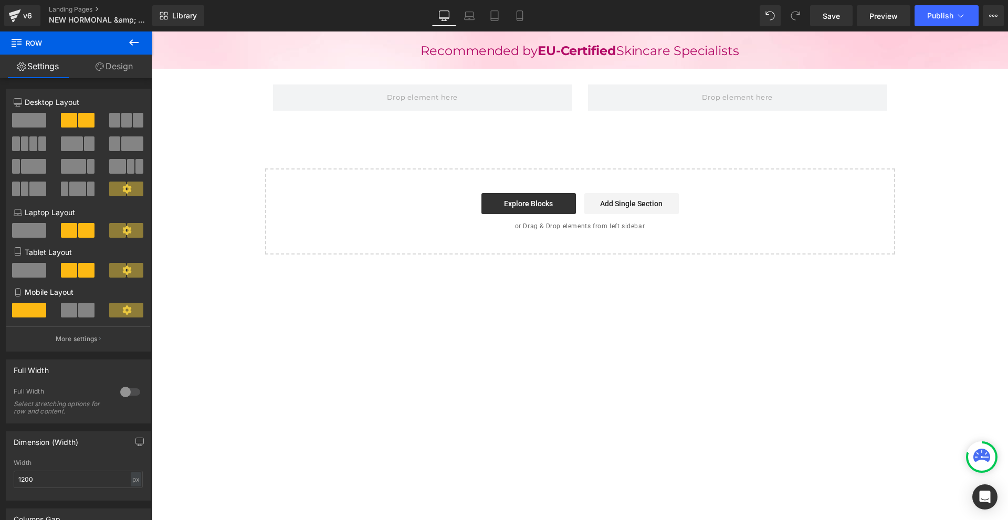
click at [135, 45] on icon at bounding box center [134, 42] width 13 height 13
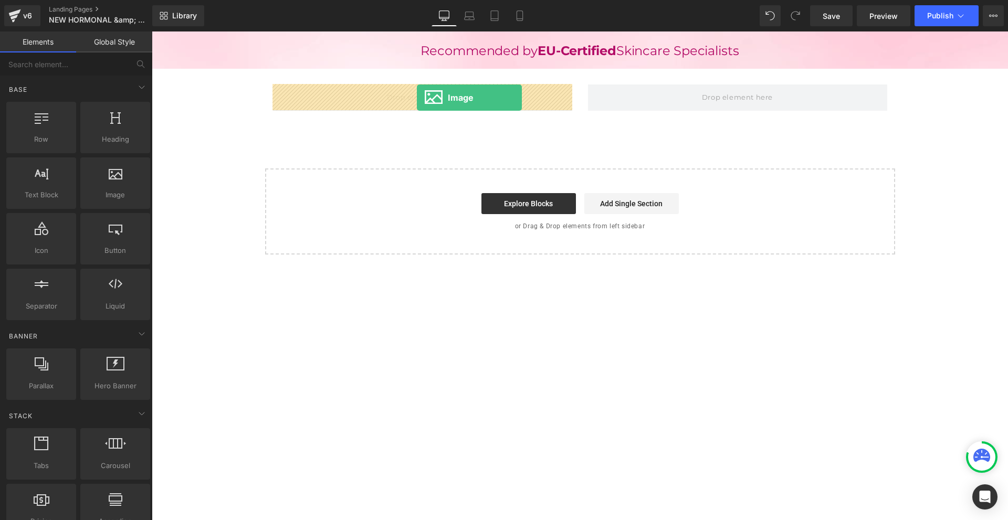
drag, startPoint x: 278, startPoint y: 227, endPoint x: 417, endPoint y: 98, distance: 189.9
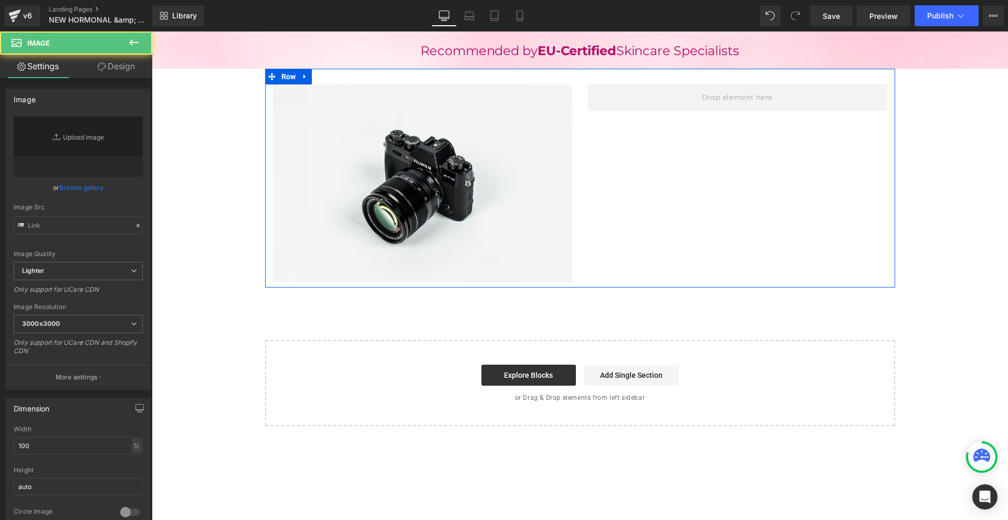
click at [415, 74] on div "Image Row" at bounding box center [580, 179] width 630 height 220
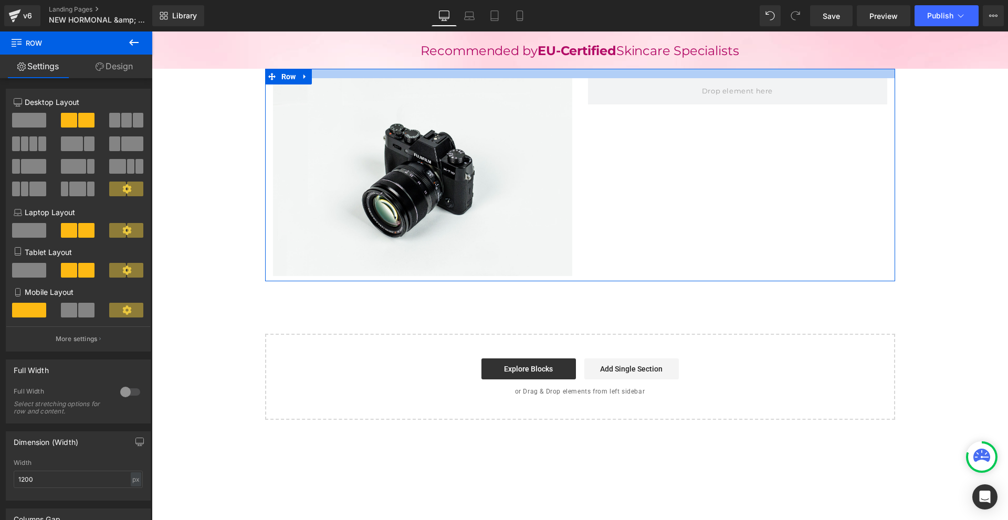
drag, startPoint x: 412, startPoint y: 71, endPoint x: 419, endPoint y: 64, distance: 10.1
click at [419, 64] on div "Recommended by EU-Certified Skincare Specialists Heading Row Image Row Select y…" at bounding box center [580, 234] width 856 height 404
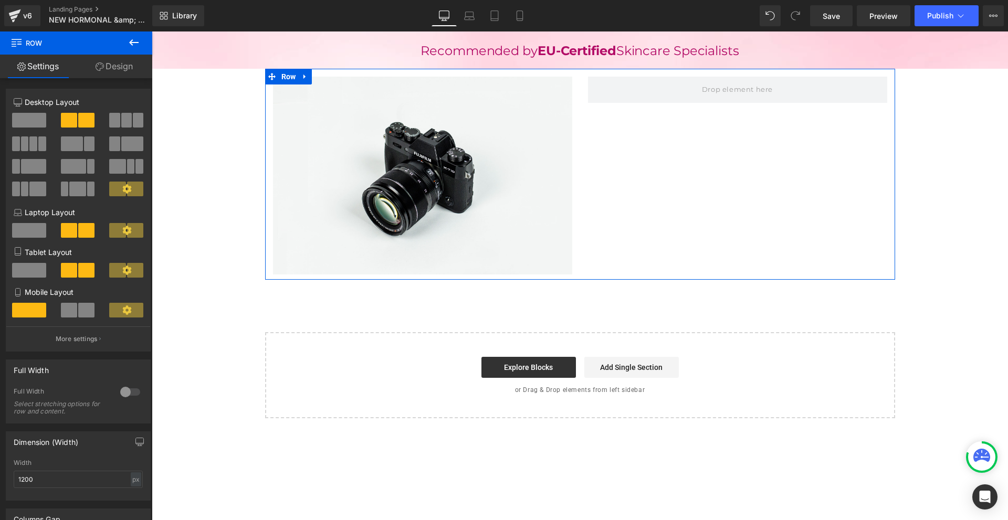
click at [419, 112] on img at bounding box center [422, 176] width 299 height 199
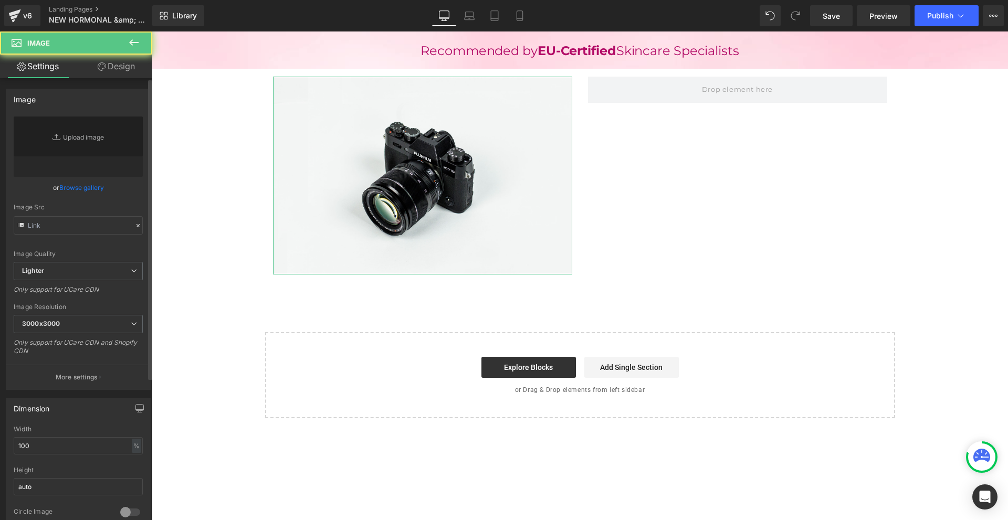
type input "//[DOMAIN_NAME][URL]"
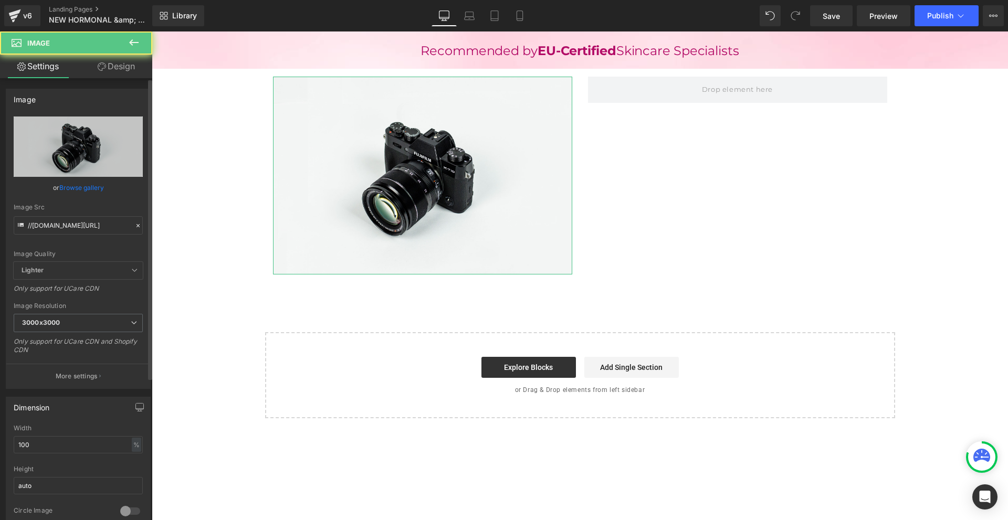
click at [78, 116] on div "Image //[DOMAIN_NAME][URL] Replace Image Upload image or Browse gallery Image S…" at bounding box center [78, 239] width 145 height 300
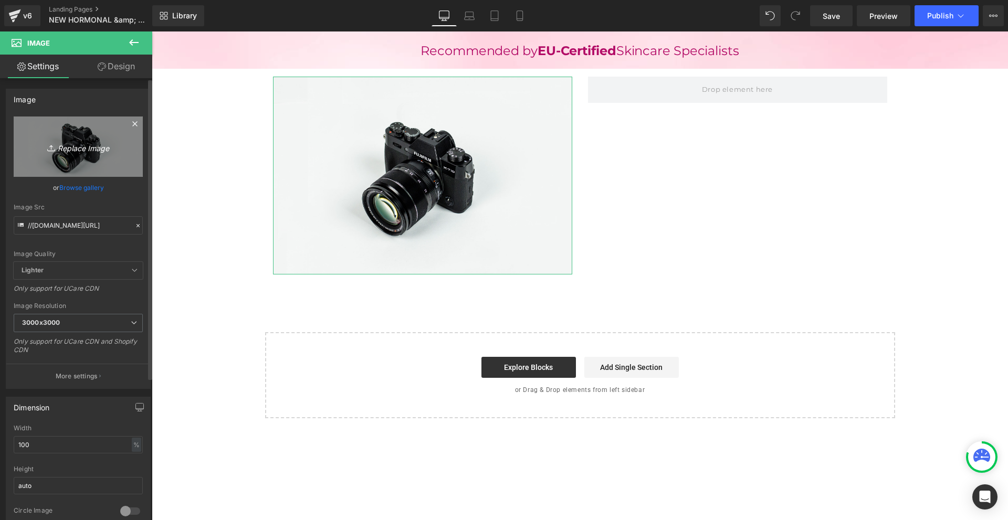
click at [80, 127] on link "Replace Image" at bounding box center [78, 147] width 129 height 60
type input "C:\fakepath\Více než 10 000 šťastných žen! - 2025-08-29T134026.639.png"
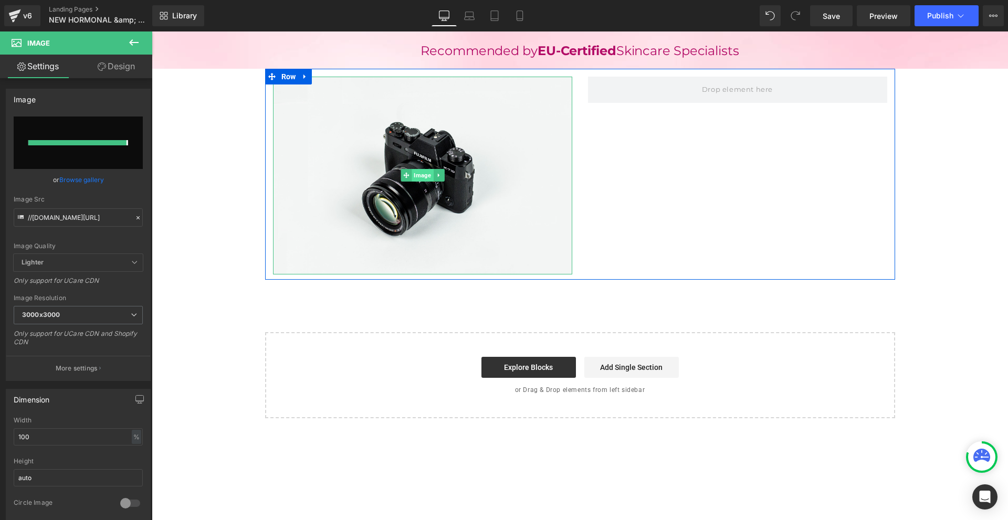
type input "[URL][DOMAIN_NAME]"
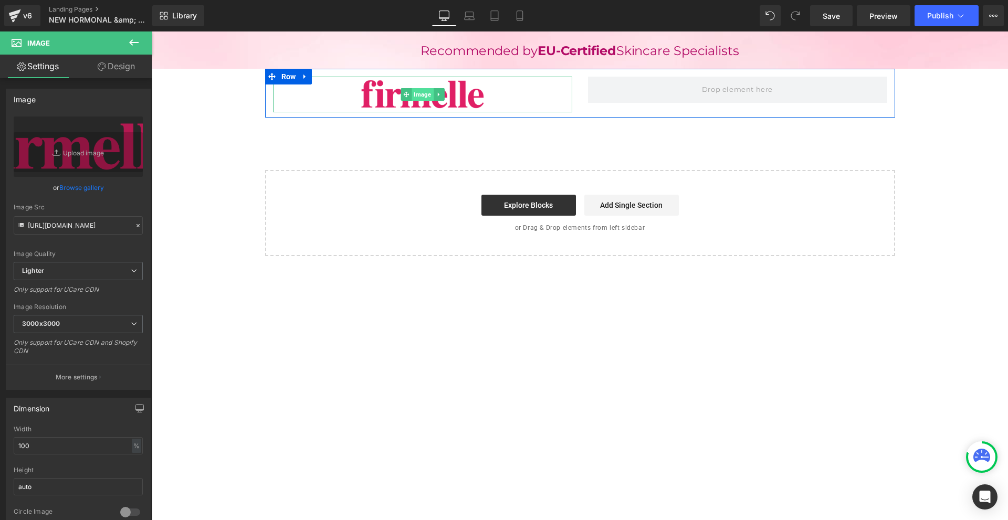
click at [412, 97] on span "Image" at bounding box center [423, 94] width 22 height 13
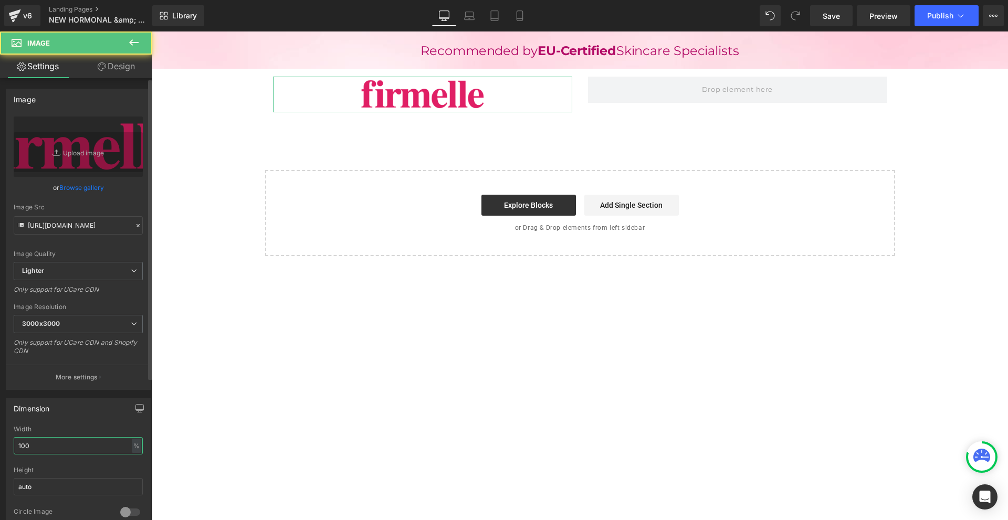
click at [63, 451] on input "100" at bounding box center [78, 445] width 129 height 17
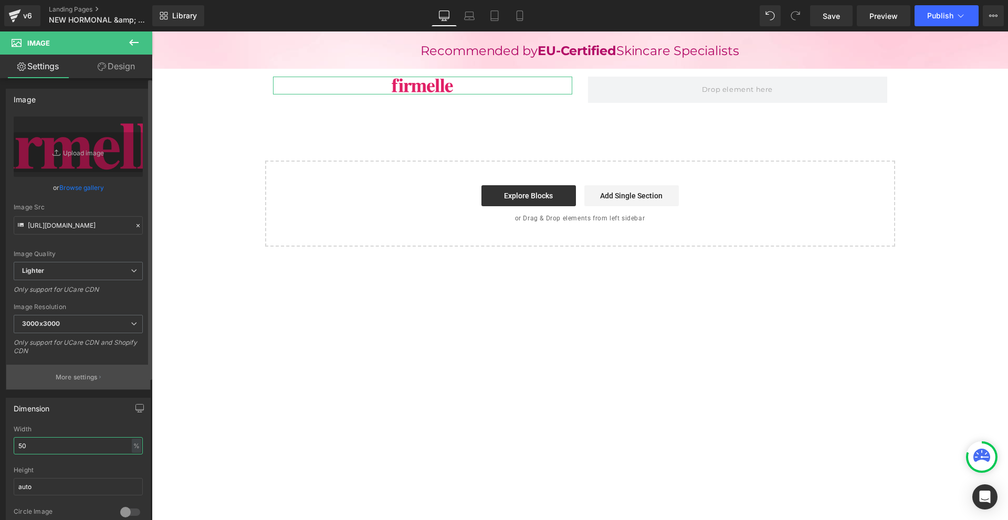
type input "5"
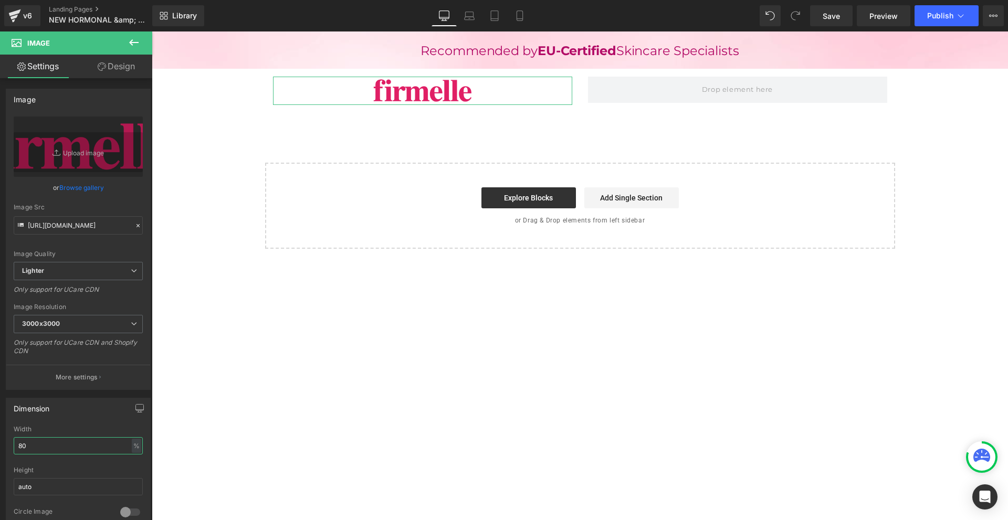
type input "80"
click at [109, 69] on link "Design" at bounding box center [116, 67] width 76 height 24
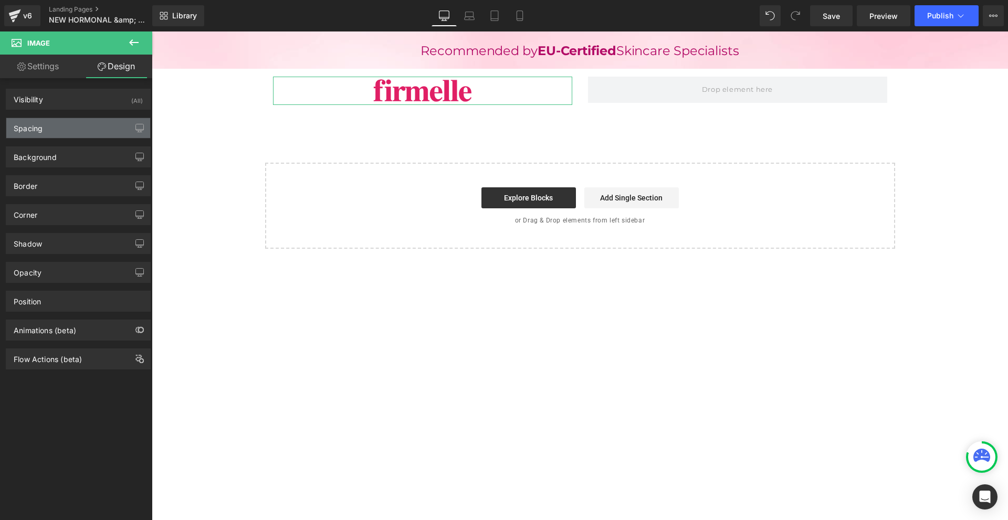
click at [77, 124] on div "Spacing" at bounding box center [78, 128] width 144 height 20
type input "0"
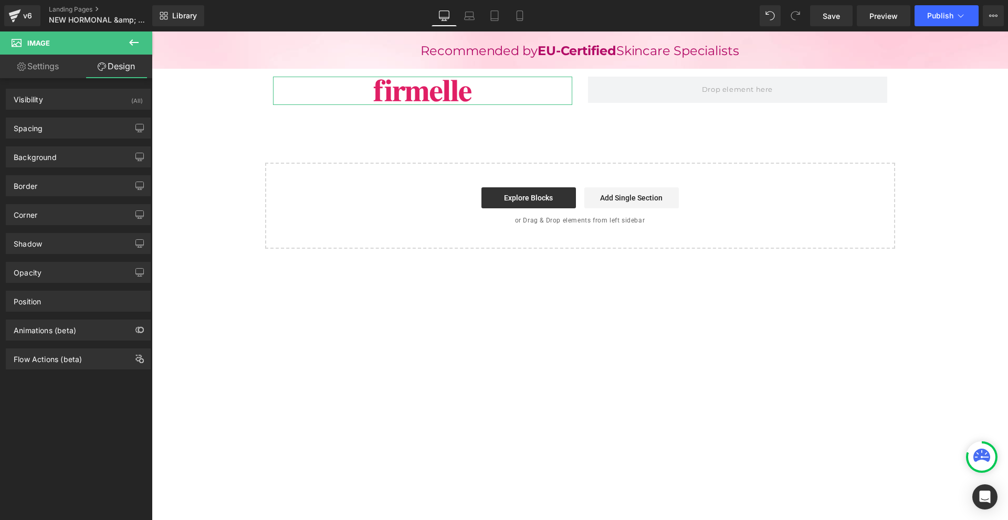
type input "0"
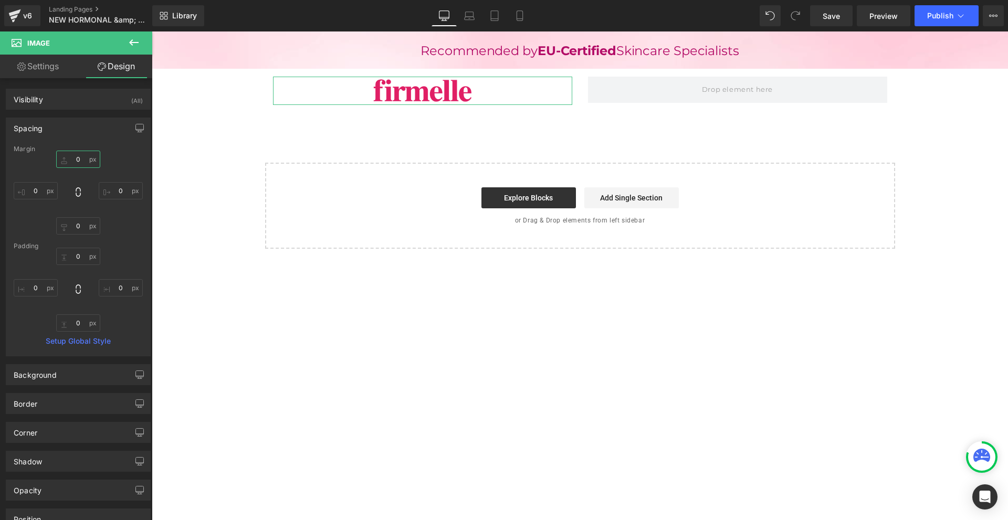
click at [89, 155] on input "0" at bounding box center [78, 159] width 44 height 17
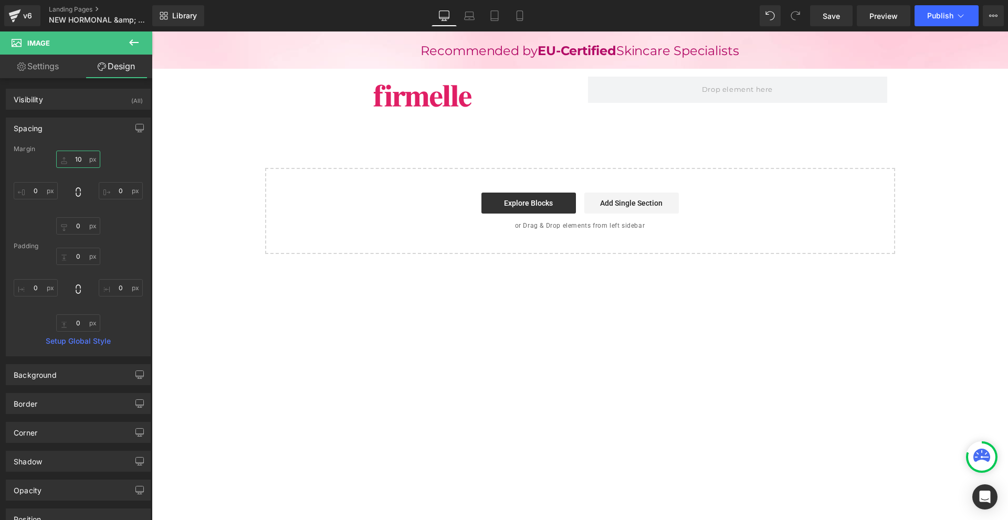
type input "10"
